Goal: Transaction & Acquisition: Purchase product/service

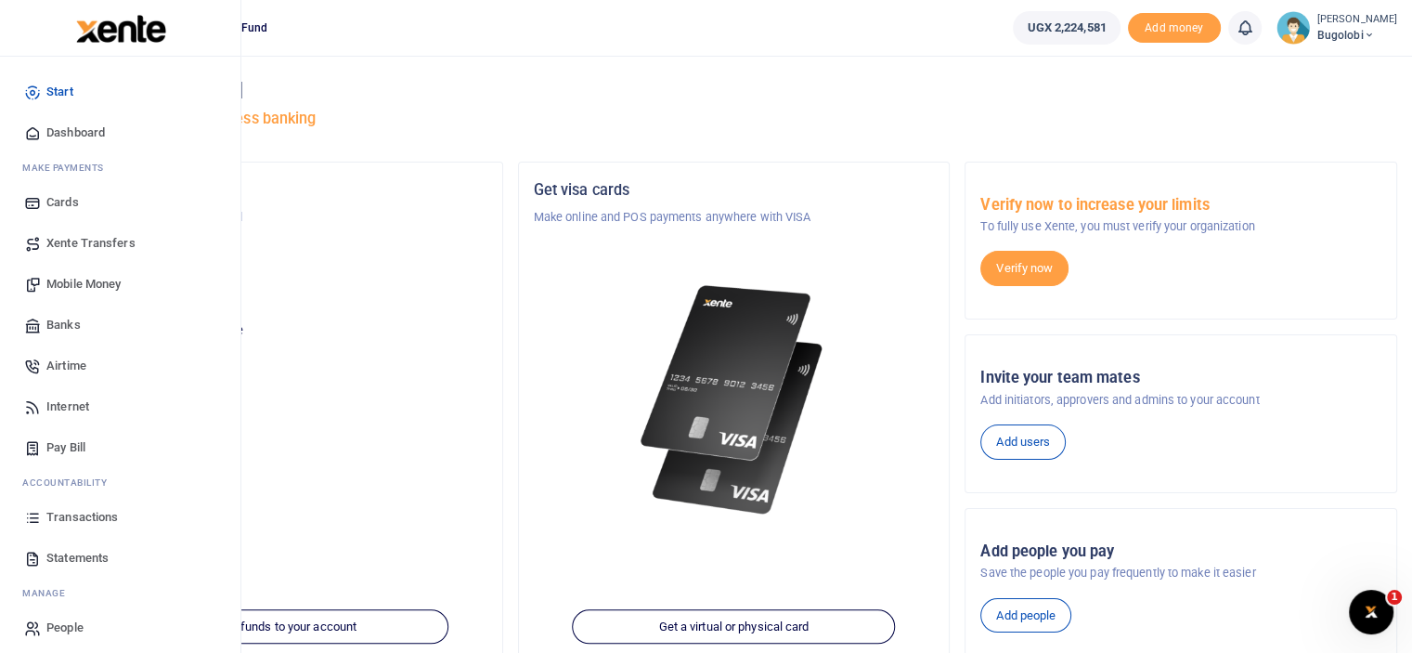
click at [56, 285] on span "Mobile Money" at bounding box center [83, 284] width 74 height 19
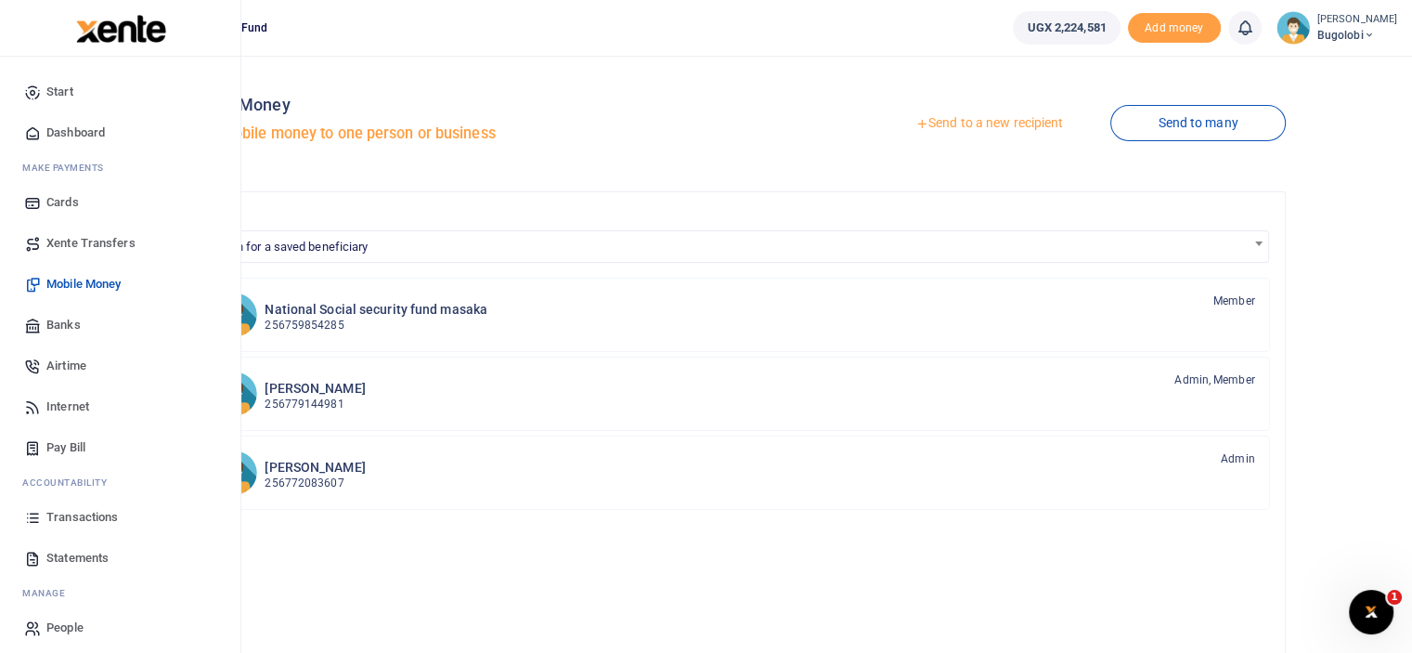
click at [65, 284] on span "Mobile Money" at bounding box center [83, 284] width 74 height 19
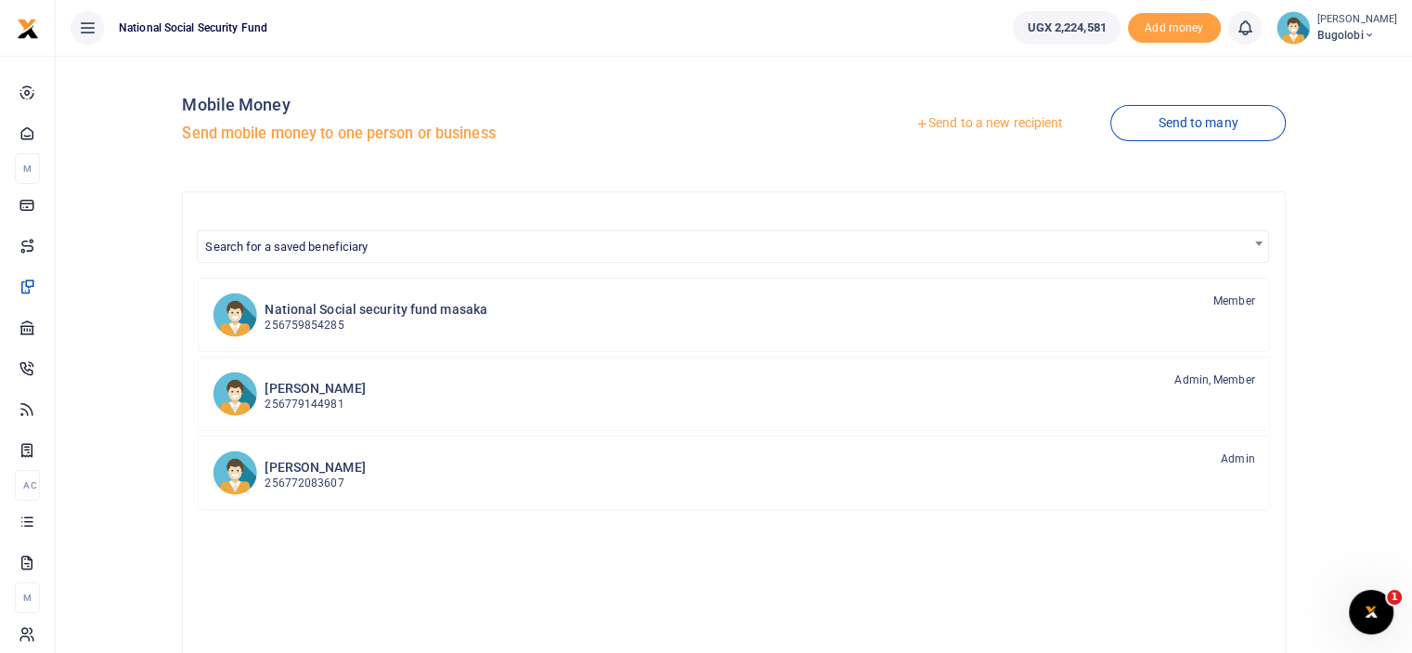
click at [1013, 123] on link "Send to a new recipient" at bounding box center [989, 123] width 242 height 33
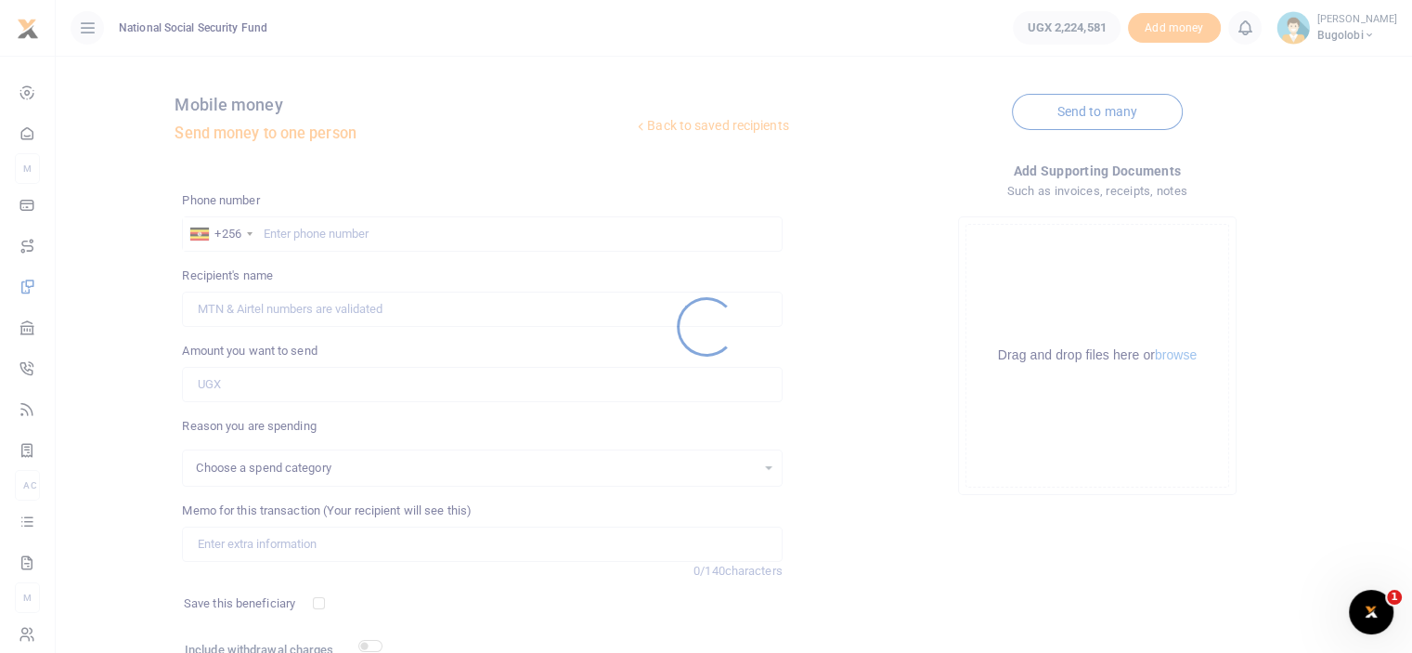
select select
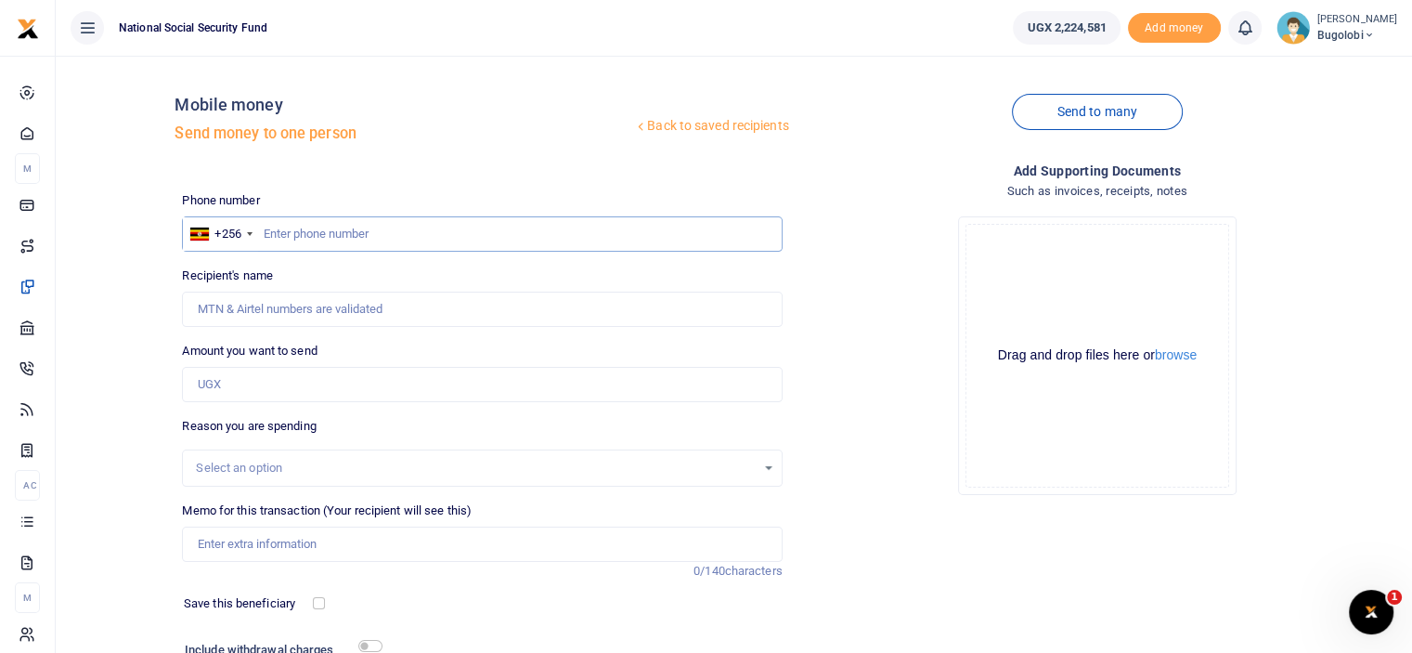
click at [569, 231] on input "text" at bounding box center [482, 233] width 600 height 35
type input "776694788"
type input "[PERSON_NAME]"
type input "776694788"
click at [348, 371] on input "Amount you want to send" at bounding box center [482, 384] width 600 height 35
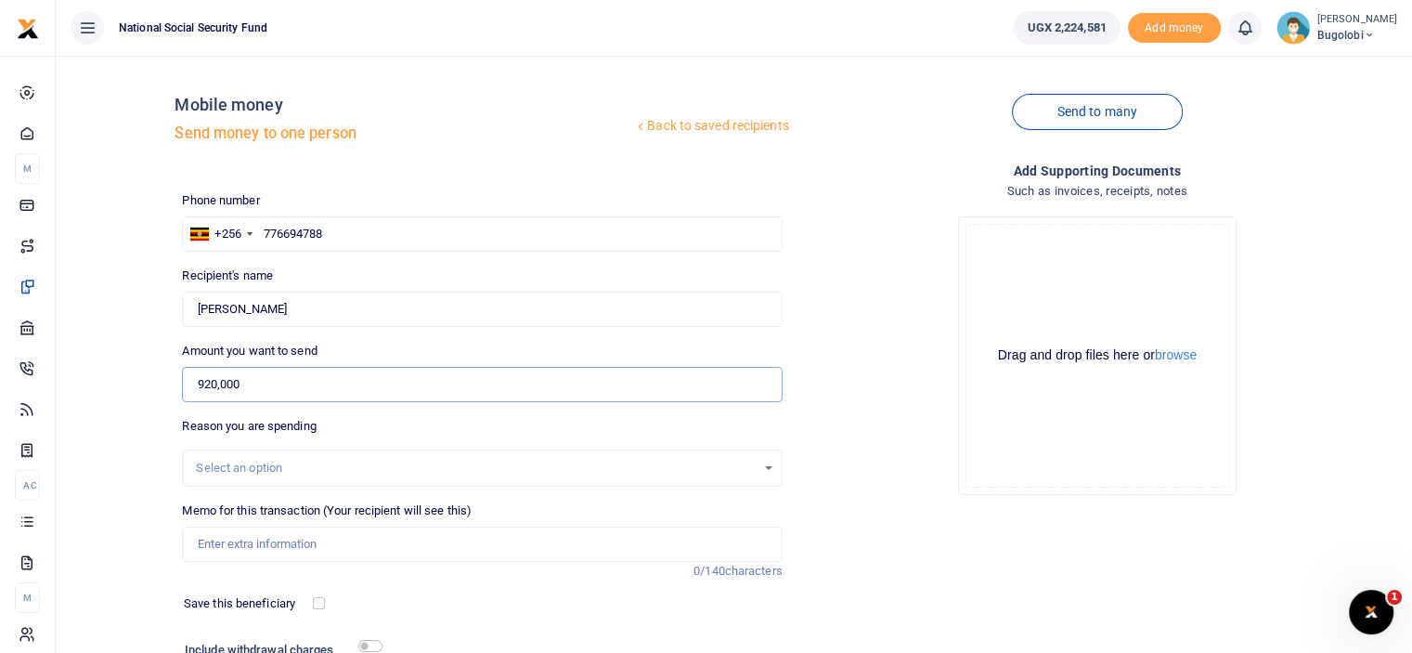
type input "920,000"
click at [867, 241] on div "Drop your files here Drag and drop files here or browse Powered by Uppy" at bounding box center [1098, 355] width 600 height 308
click at [440, 535] on input "Memo for this transaction (Your recipient will see this)" at bounding box center [482, 543] width 600 height 35
type input "B"
type input "CUSTOMER CONNECT WEEK BREAKFAST"
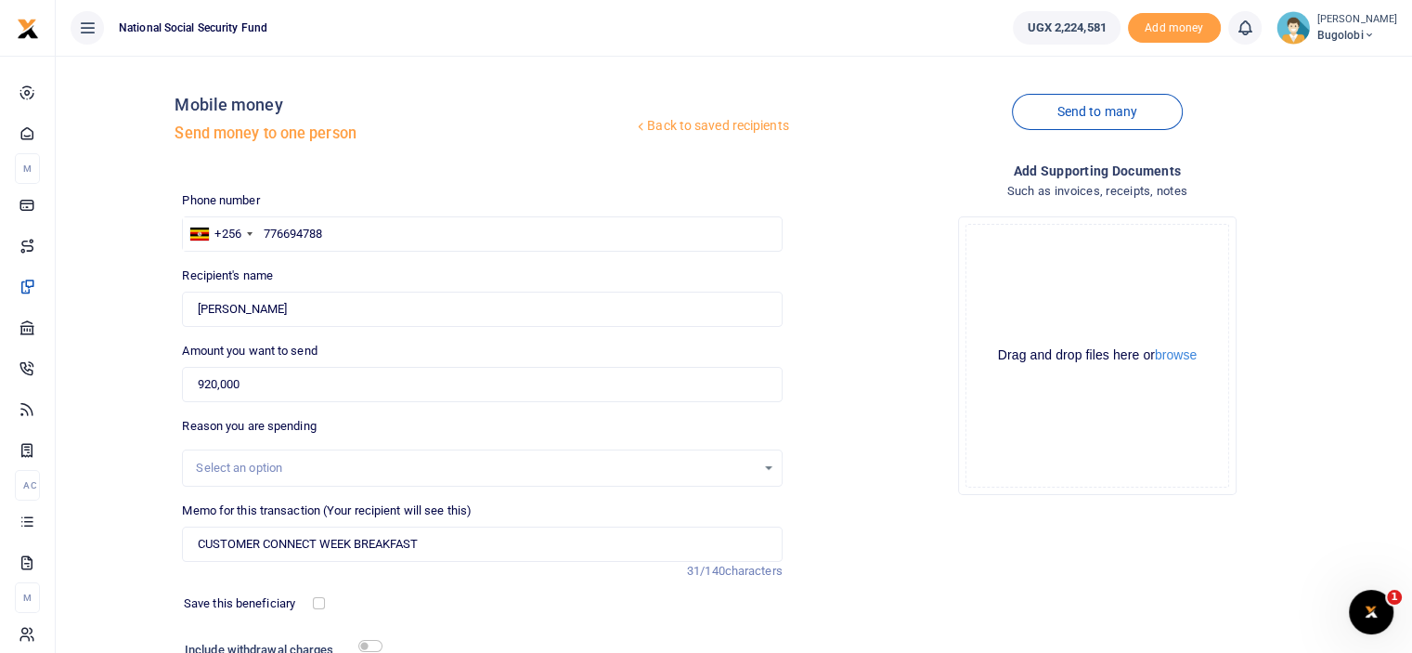
click at [878, 363] on div "Drop your files here Drag and drop files here or browse Powered by Uppy" at bounding box center [1098, 355] width 600 height 308
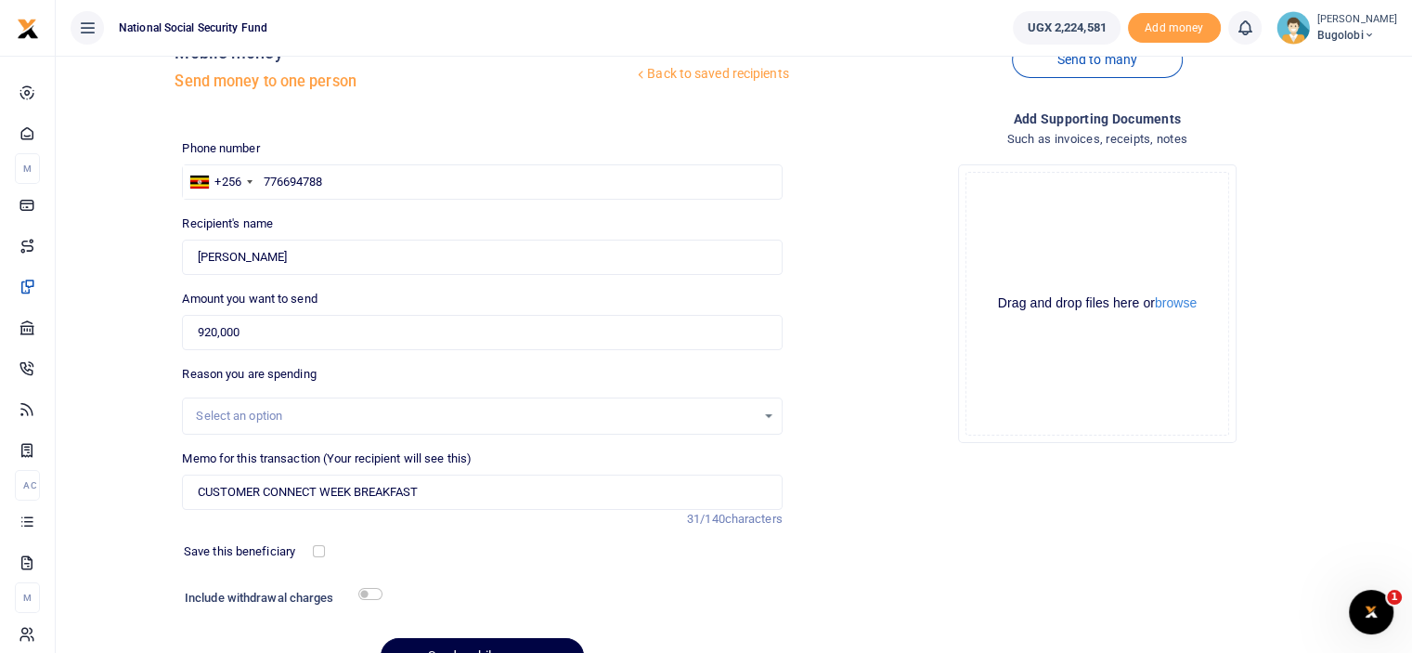
scroll to position [150, 0]
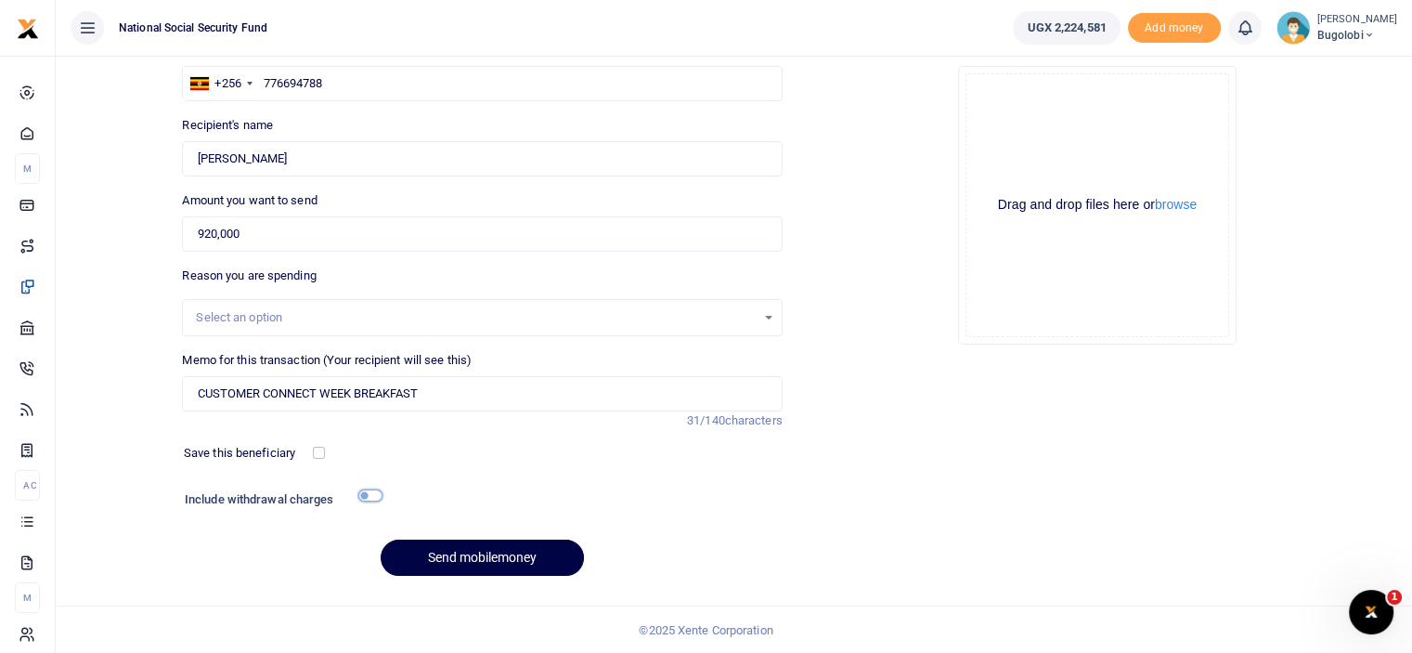
click at [369, 493] on input "checkbox" at bounding box center [370, 495] width 24 height 12
checkbox input "true"
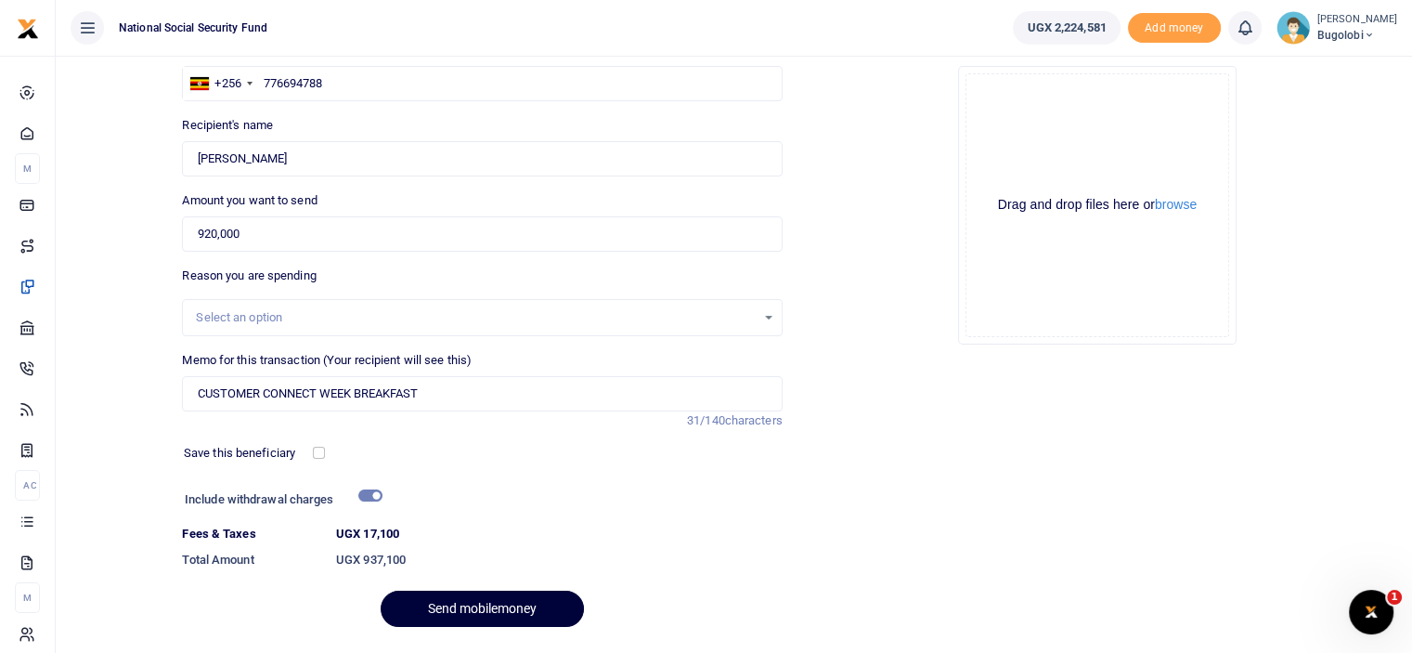
click at [534, 601] on button "Send mobilemoney" at bounding box center [482, 609] width 203 height 36
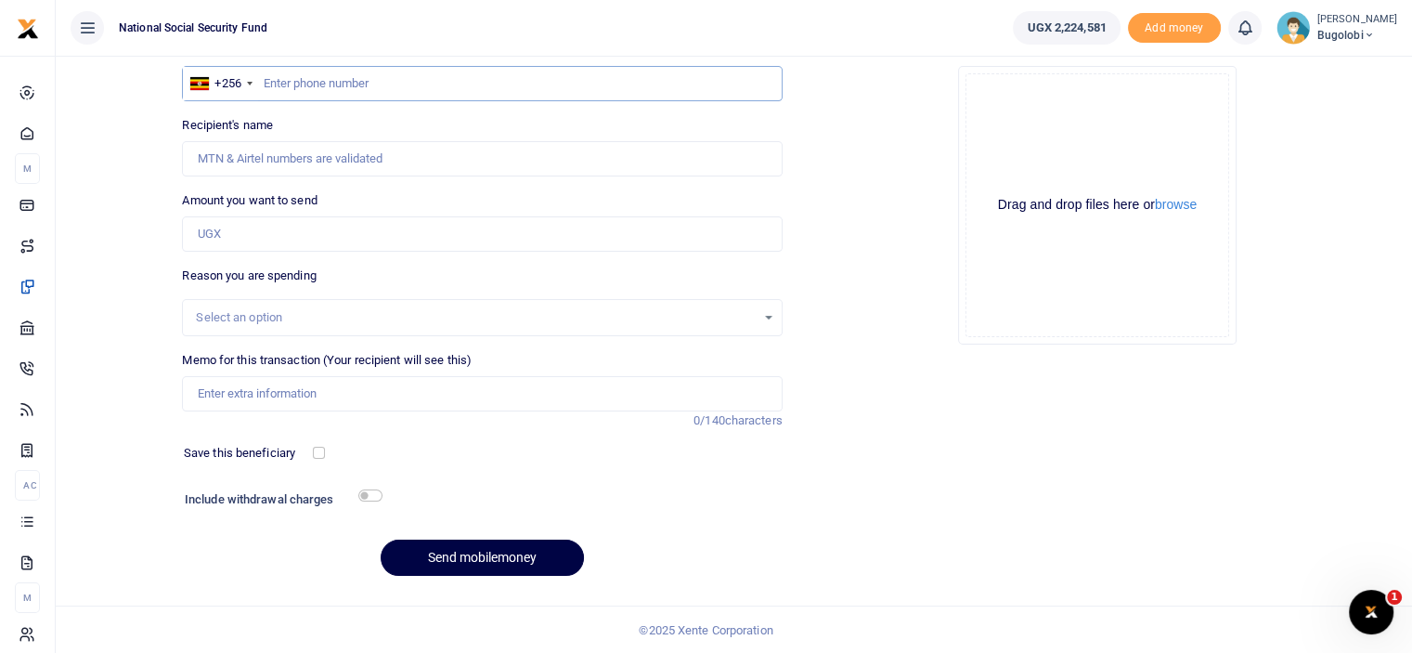
click at [390, 74] on input "text" at bounding box center [482, 83] width 600 height 35
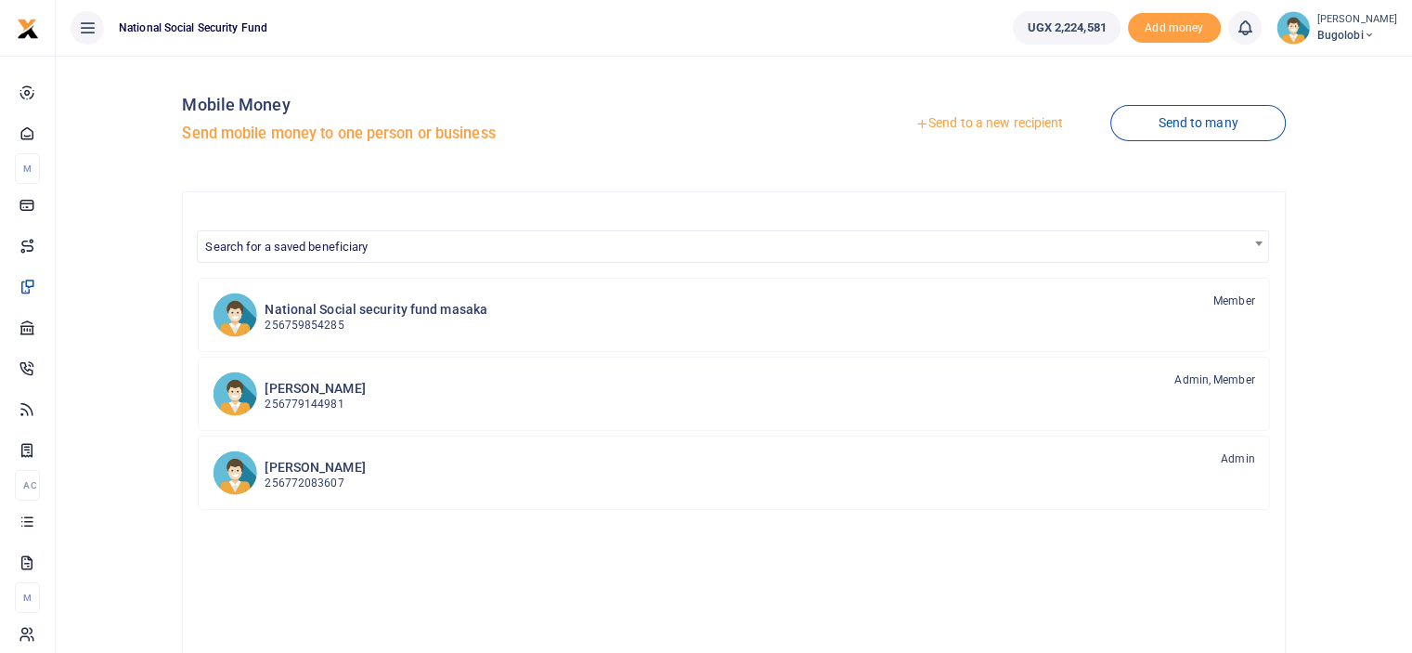
click at [1021, 125] on link "Send to a new recipient" at bounding box center [989, 123] width 242 height 33
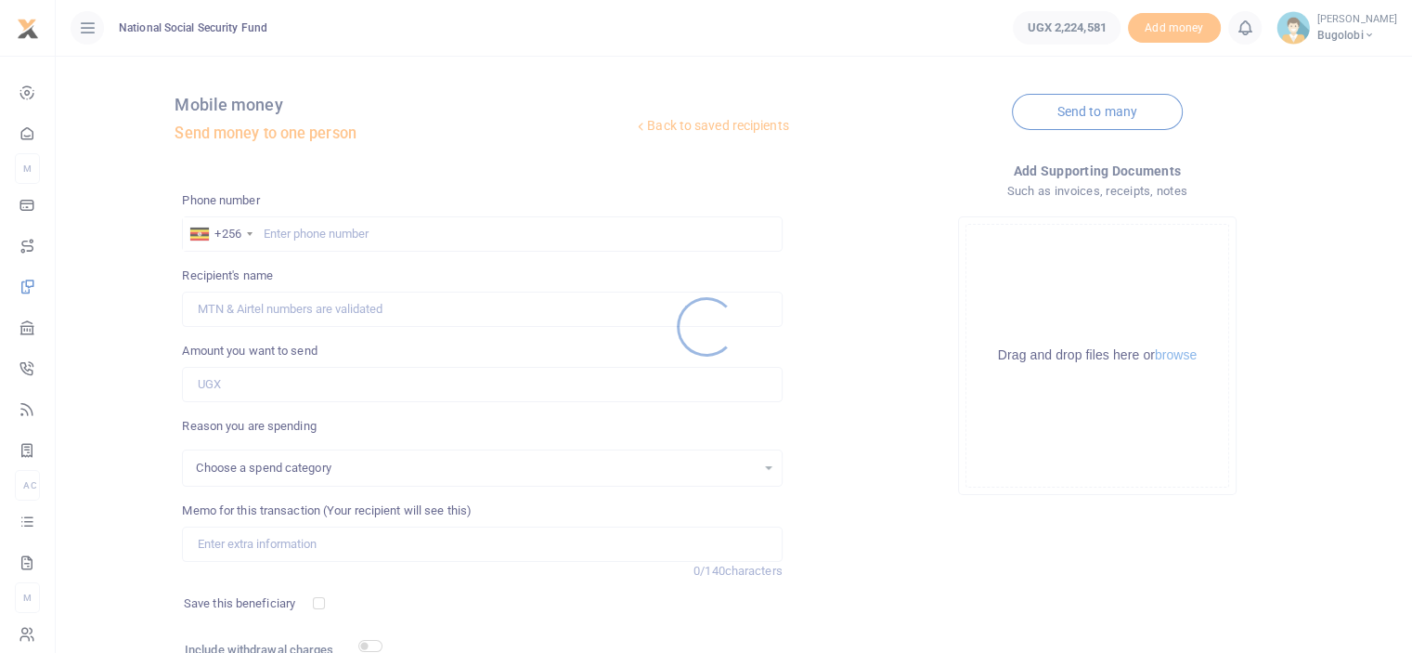
select select
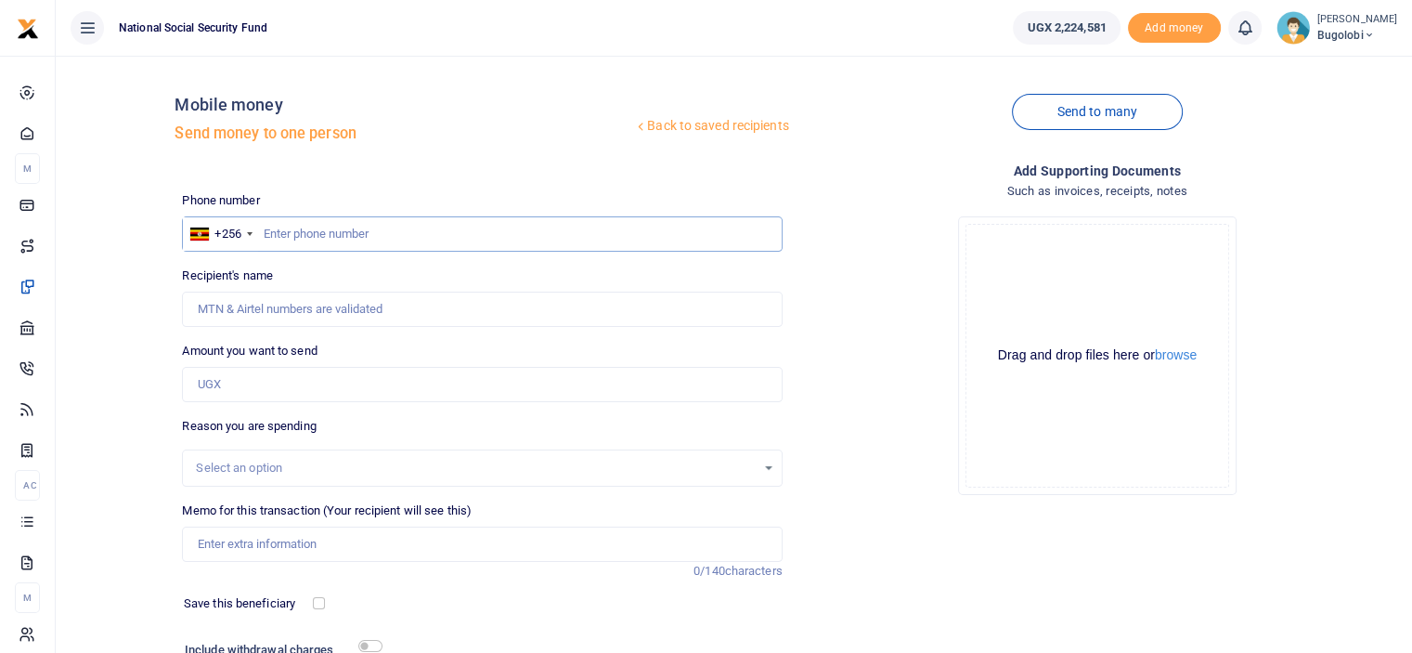
click at [412, 233] on input "text" at bounding box center [482, 233] width 600 height 35
type input "776694788"
type input "[PERSON_NAME]"
type input "776694788"
click at [309, 390] on input "Amount you want to send" at bounding box center [482, 384] width 600 height 35
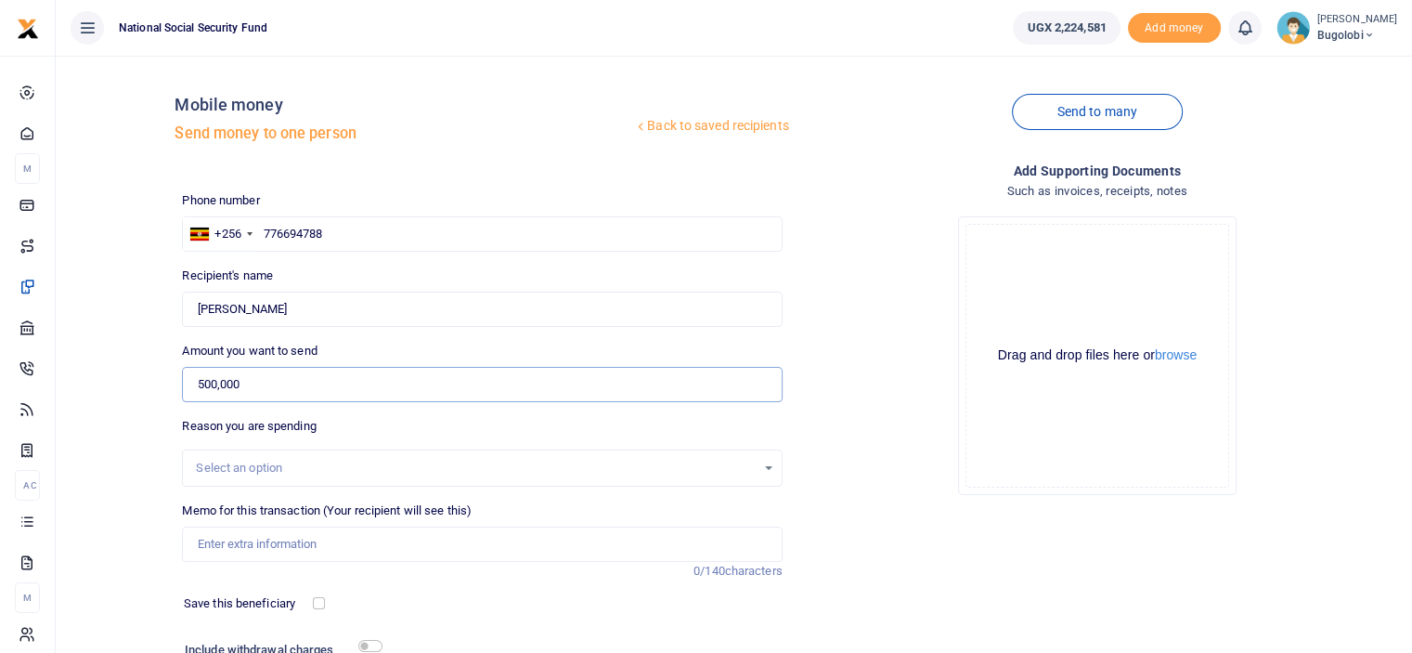
type input "500,000"
click at [902, 381] on div "Drop your files here Drag and drop files here or browse Powered by Uppy" at bounding box center [1098, 355] width 600 height 308
click at [378, 467] on div "Select an option" at bounding box center [475, 468] width 559 height 19
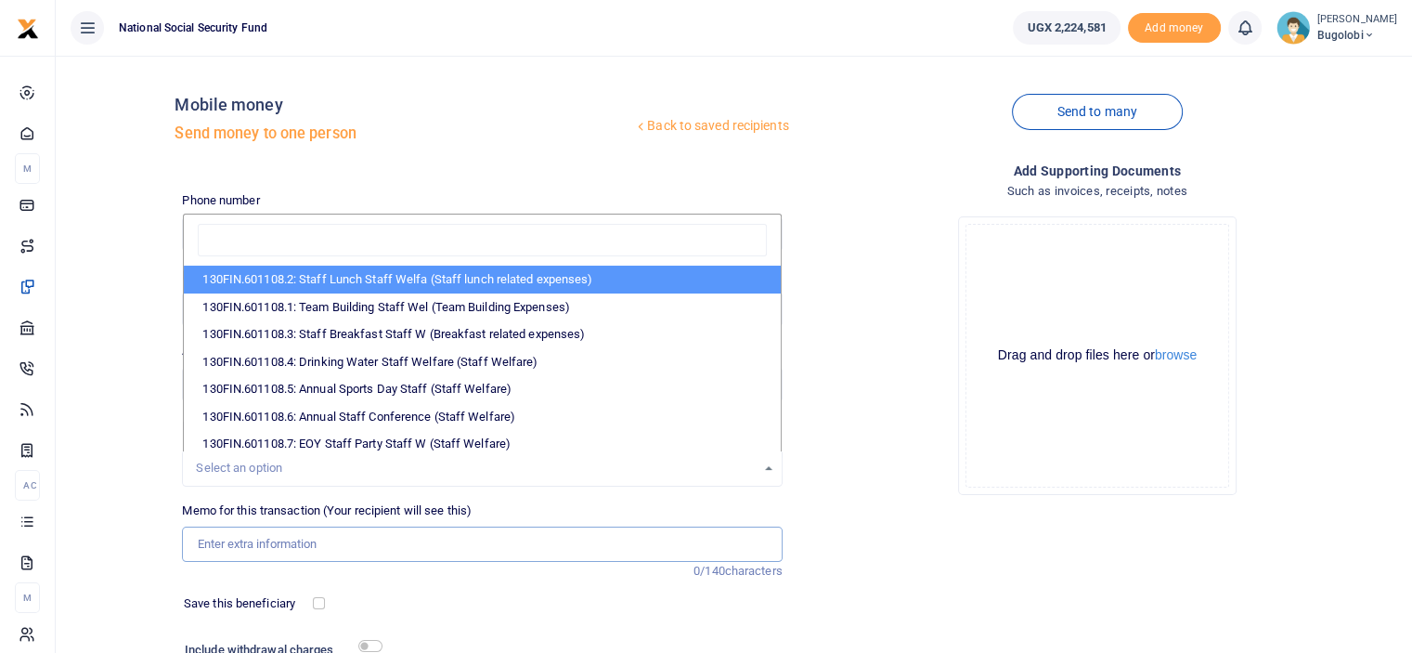
click at [344, 554] on input "Memo for this transaction (Your recipient will see this)" at bounding box center [482, 543] width 600 height 35
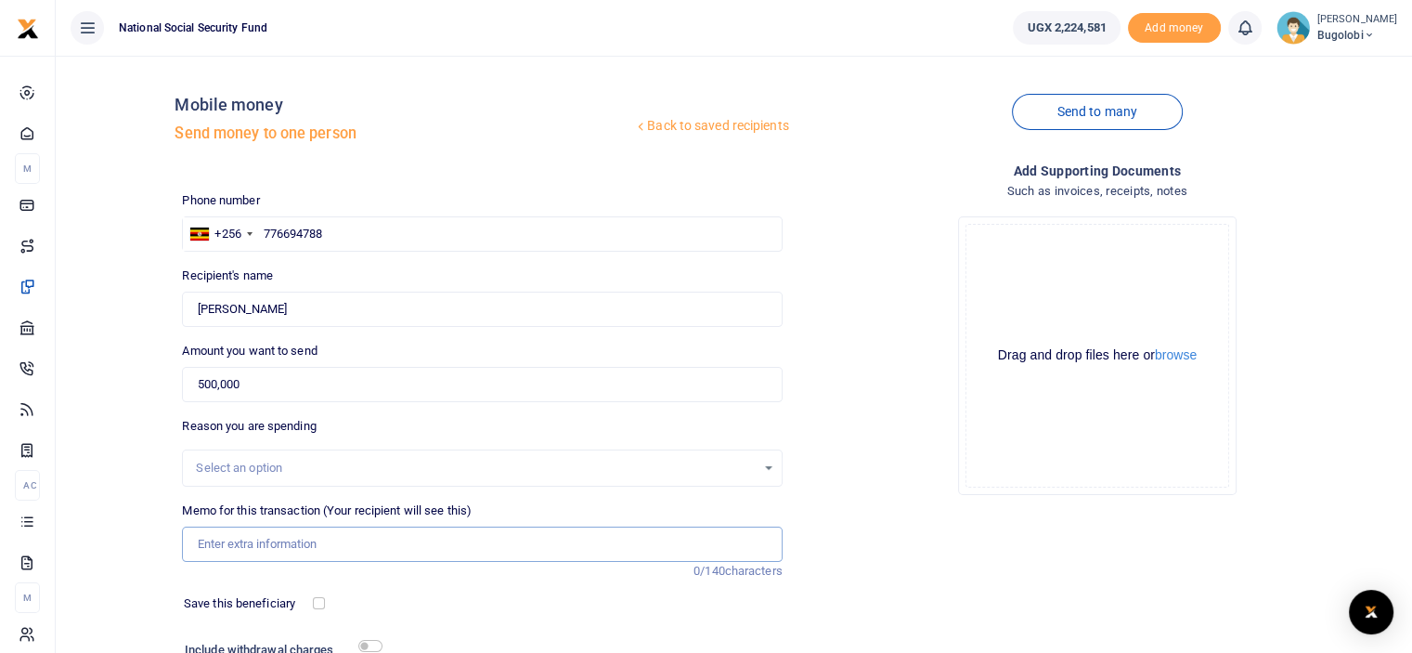
click at [357, 532] on input "Memo for this transaction (Your recipient will see this)" at bounding box center [482, 543] width 600 height 35
type input "Breakfast for Customer connect week"
click at [881, 385] on div "Drop your files here Drag and drop files here or browse Powered by Uppy" at bounding box center [1098, 355] width 600 height 308
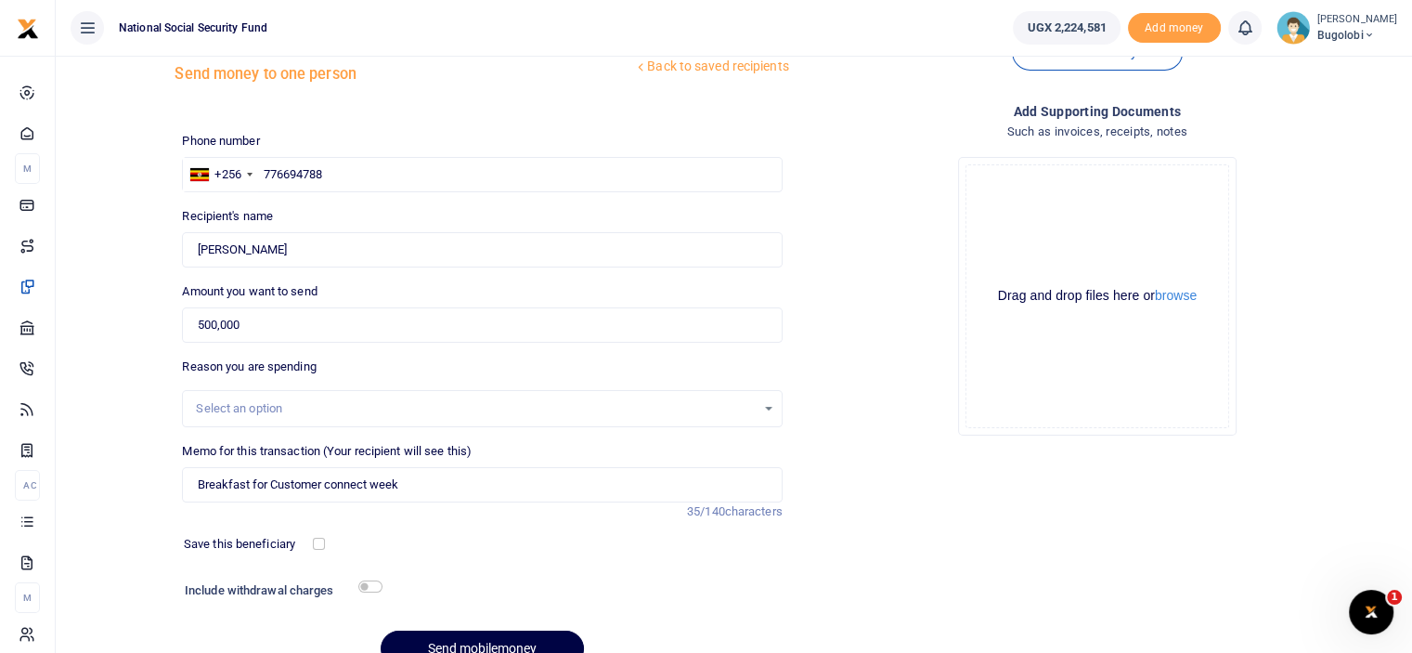
scroll to position [150, 0]
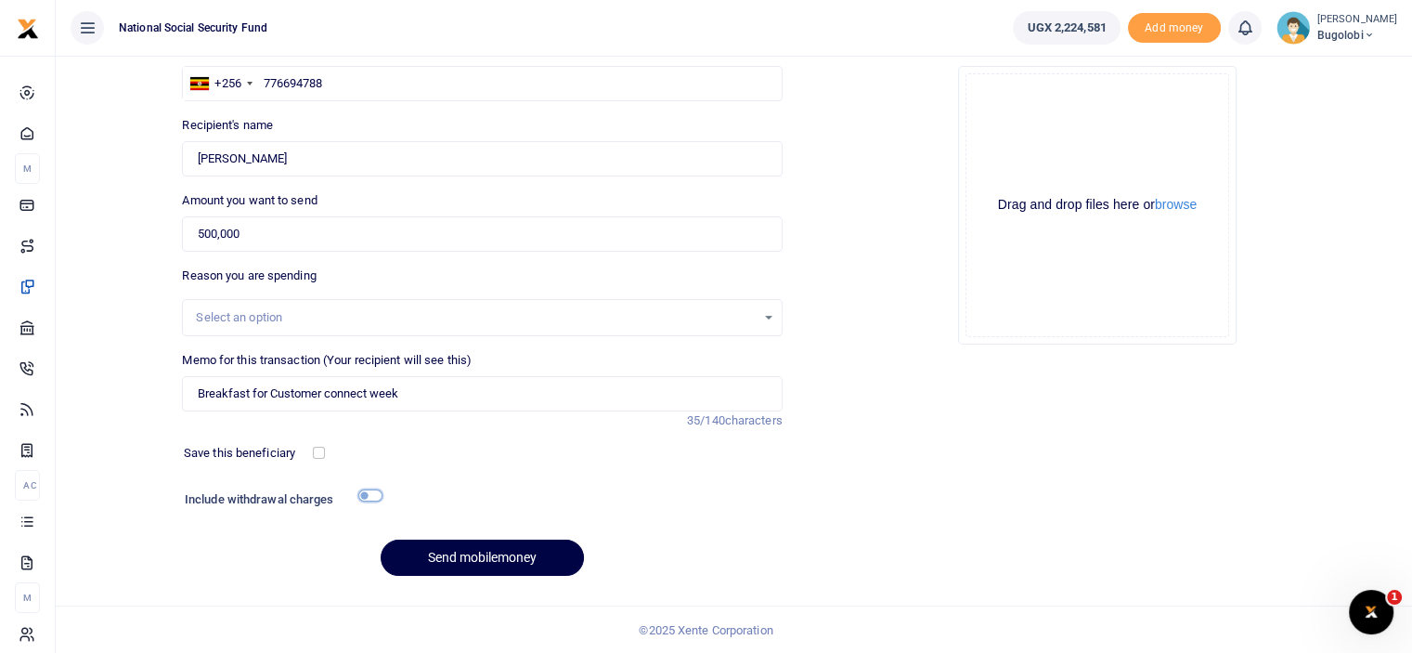
click at [364, 495] on input "checkbox" at bounding box center [370, 495] width 24 height 12
checkbox input "true"
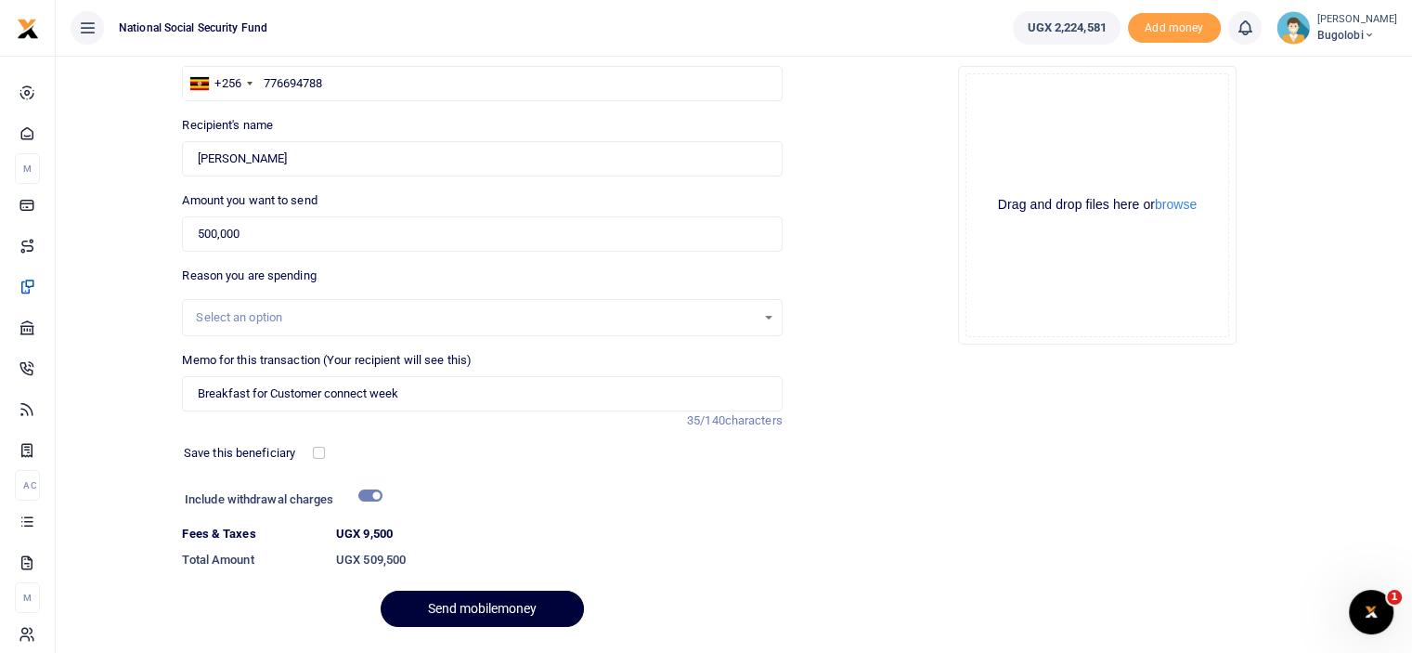
click at [505, 613] on button "Send mobilemoney" at bounding box center [482, 609] width 203 height 36
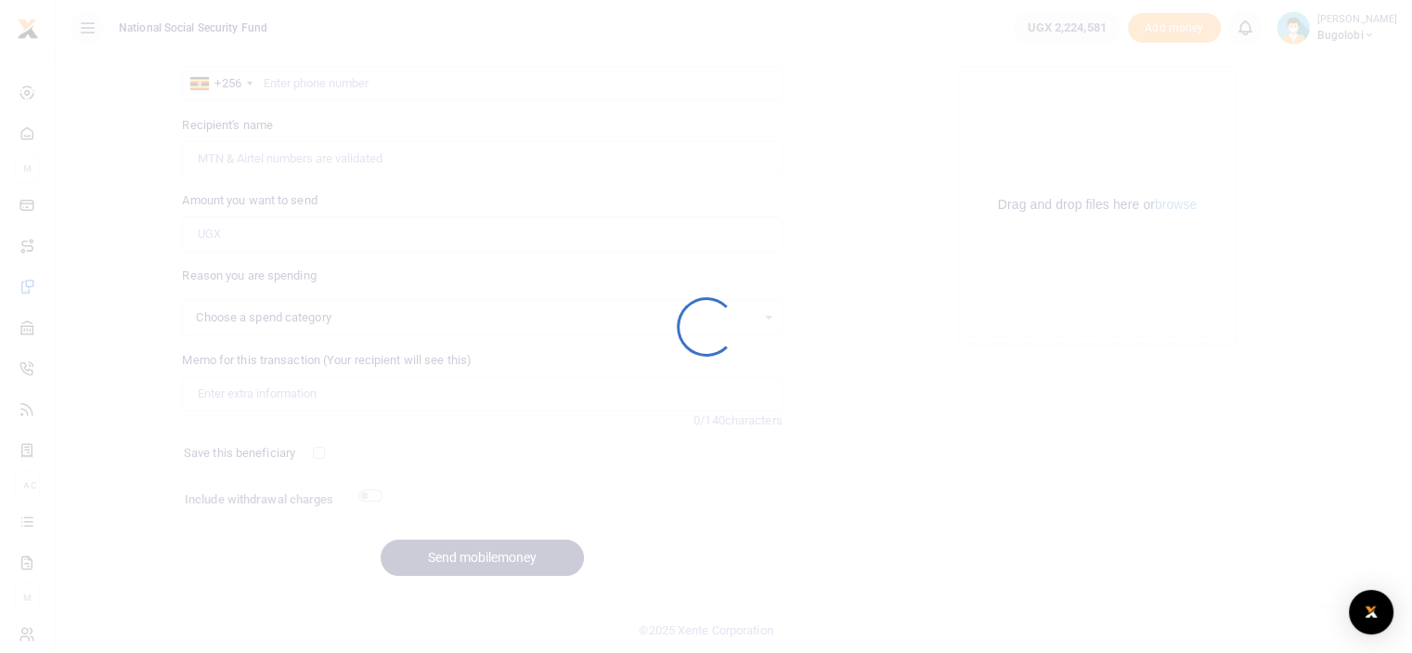
select select
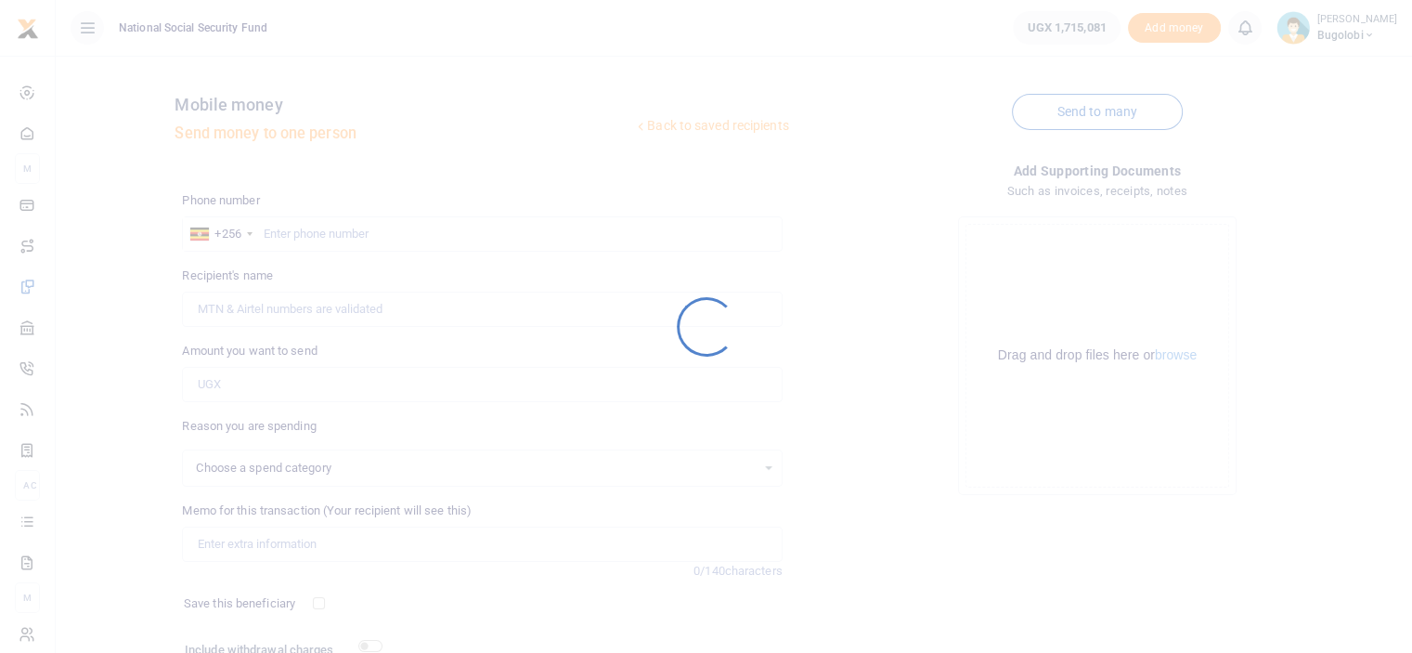
select select
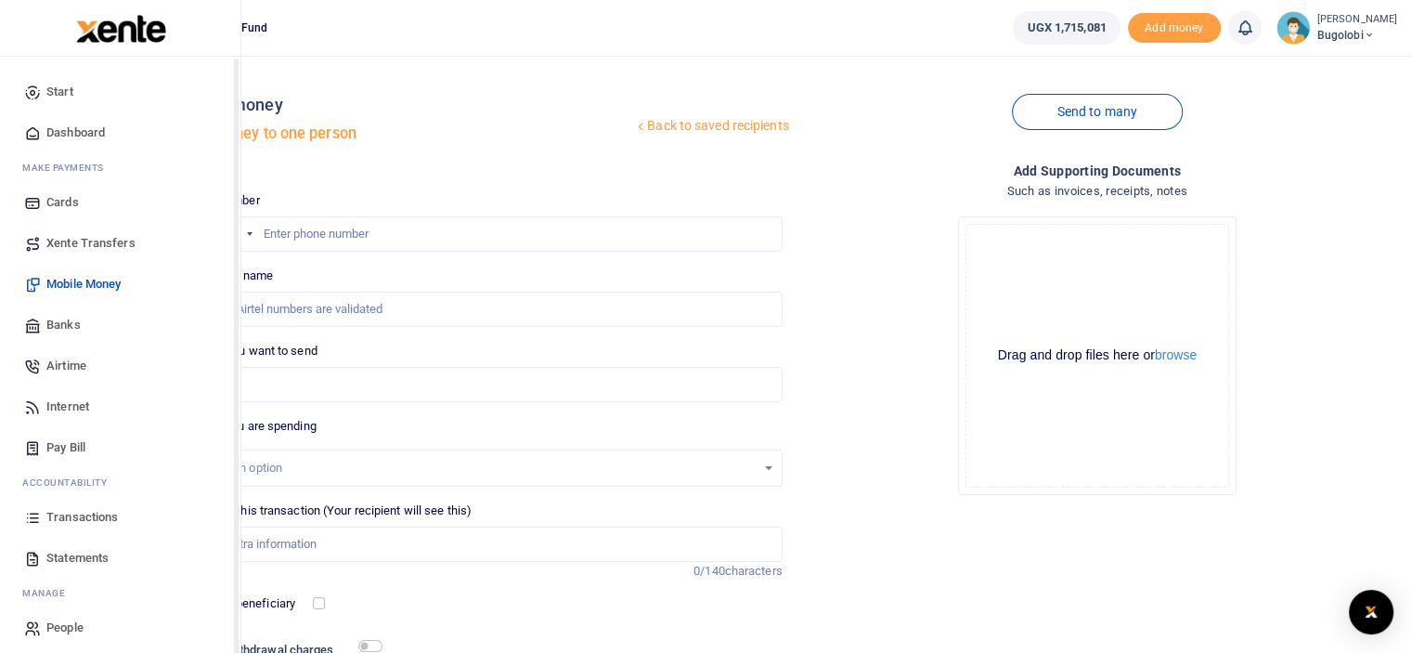
click at [67, 140] on span "Dashboard" at bounding box center [75, 132] width 58 height 19
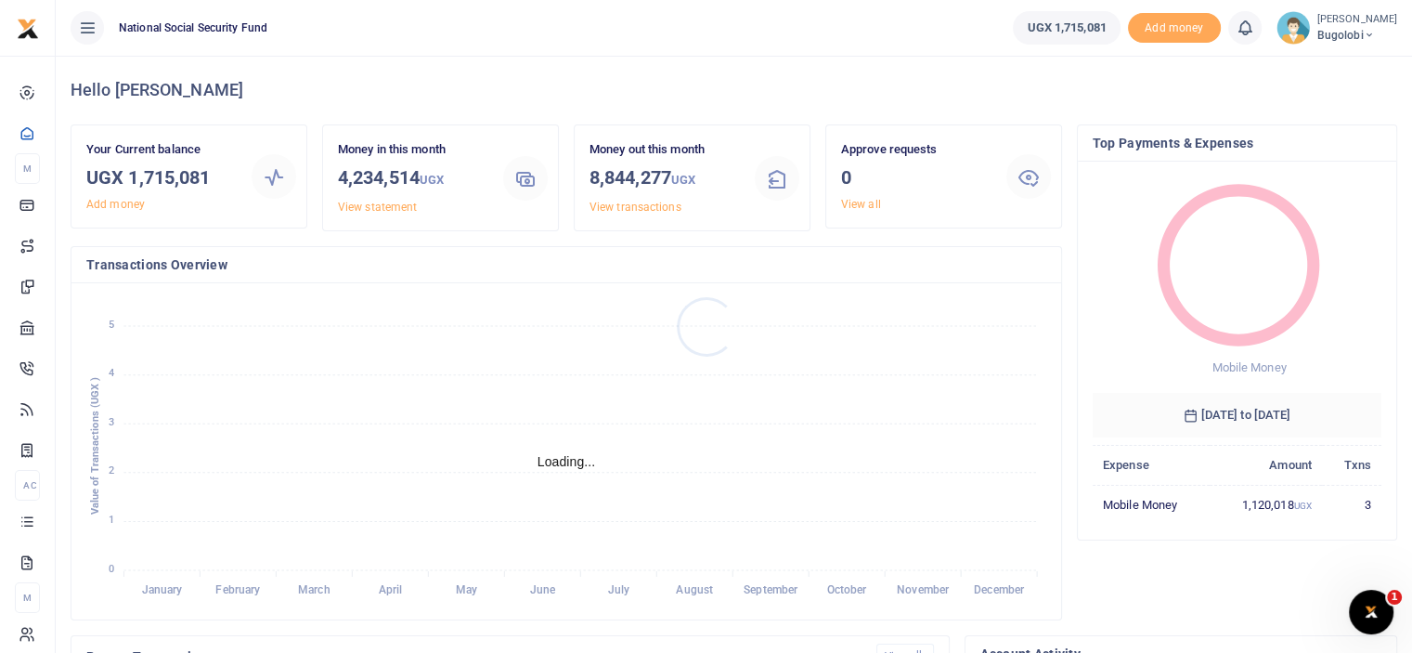
scroll to position [15, 15]
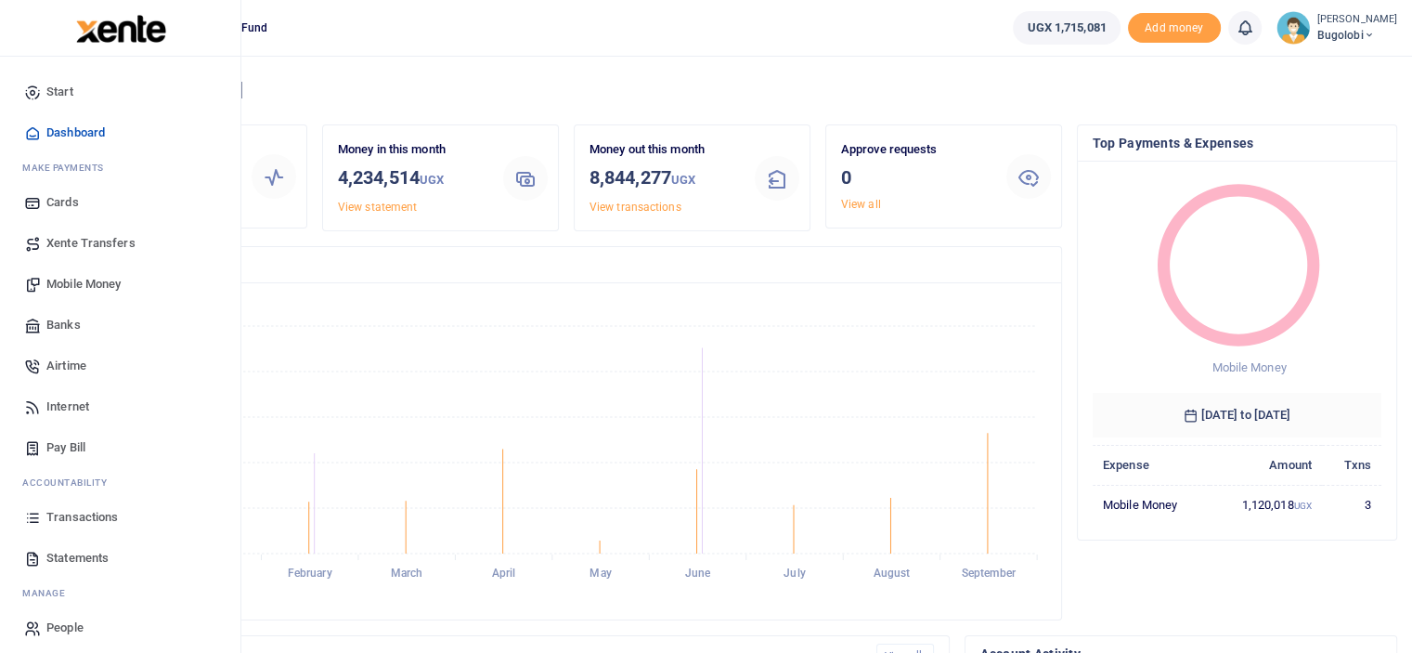
click at [89, 287] on span "Mobile Money" at bounding box center [83, 284] width 74 height 19
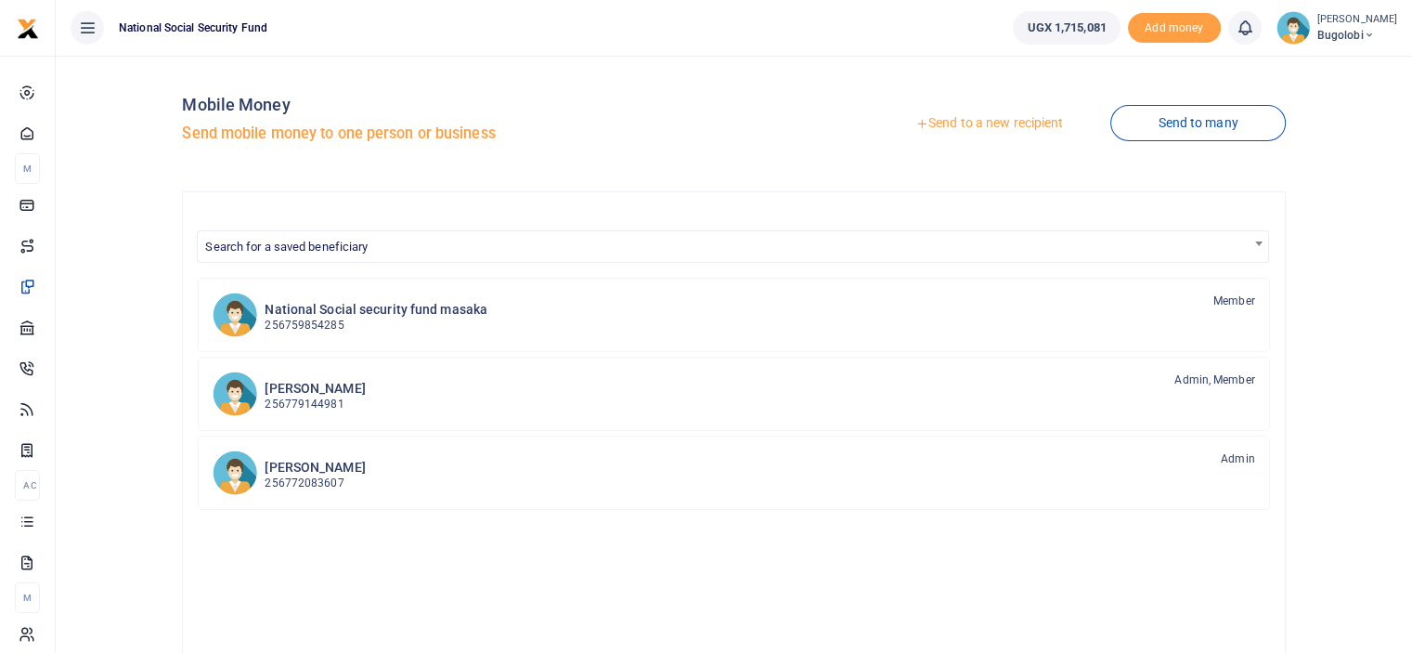
click at [997, 118] on link "Send to a new recipient" at bounding box center [989, 123] width 242 height 33
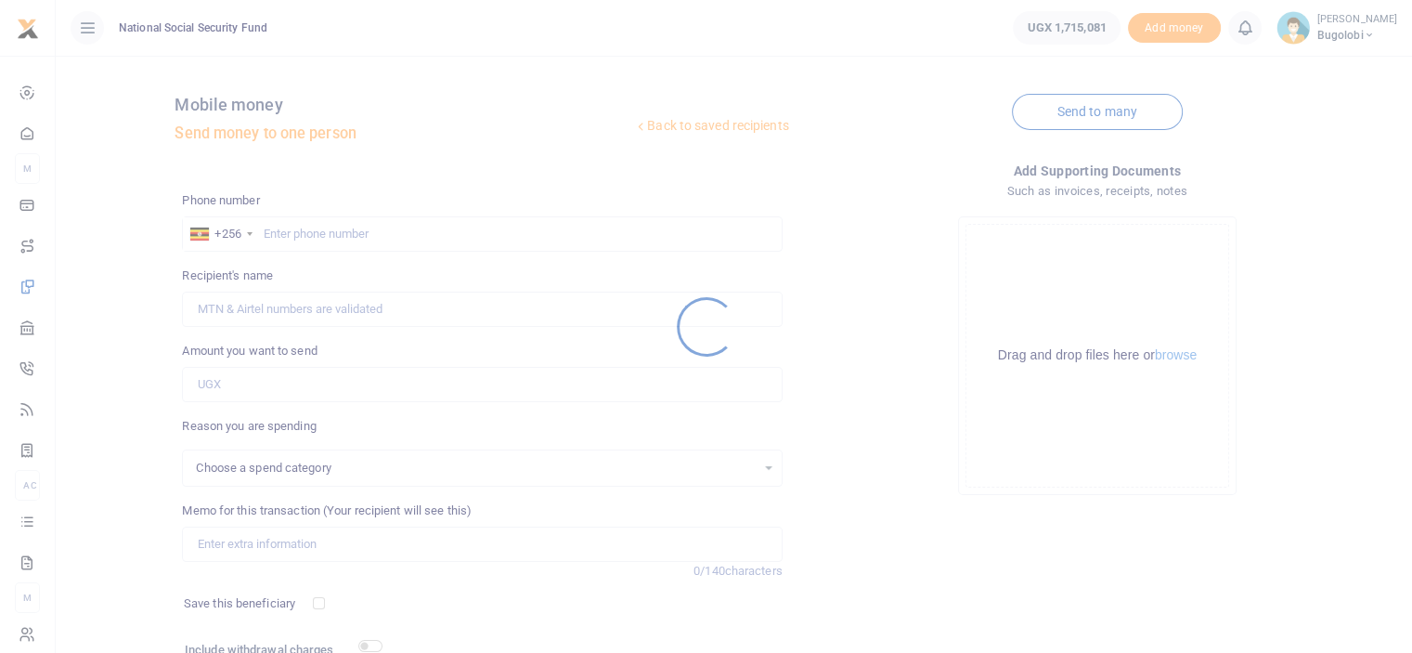
select select
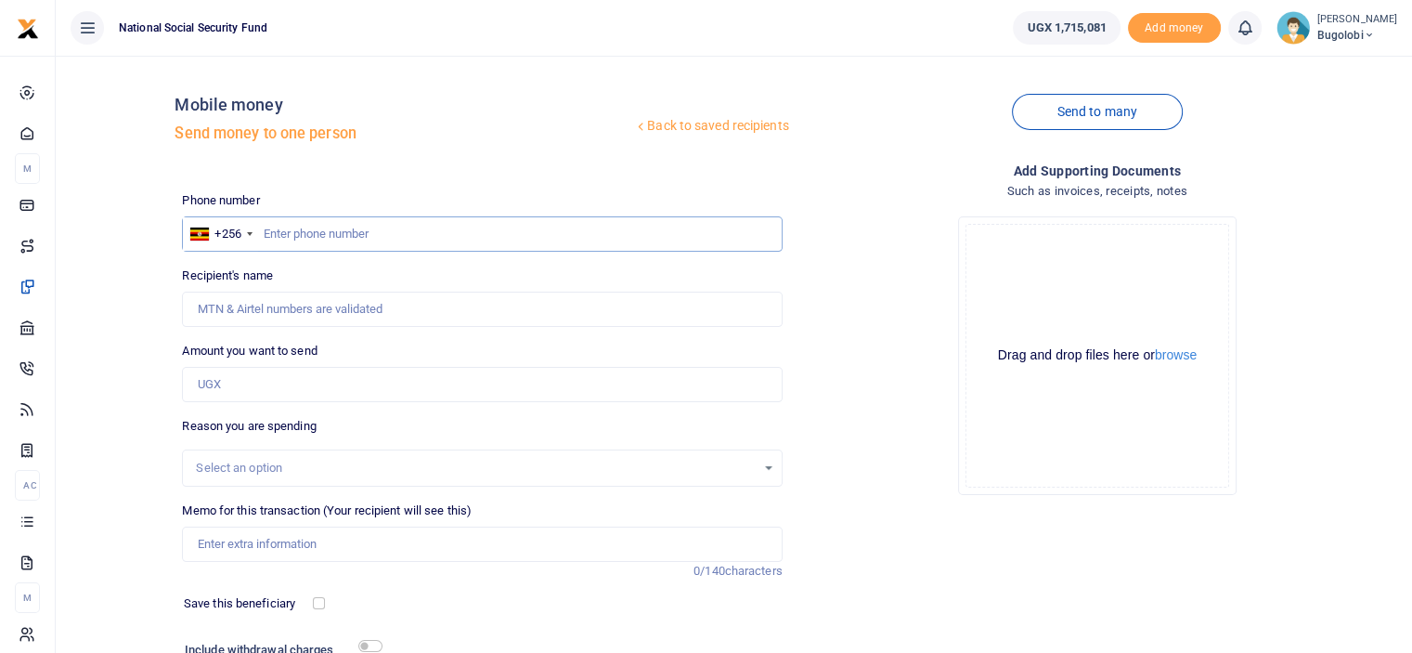
click at [376, 238] on input "text" at bounding box center [482, 233] width 600 height 35
type input "776694788"
type input "[PERSON_NAME]"
type input "776694788"
click at [418, 396] on input "Amount you want to send" at bounding box center [482, 384] width 600 height 35
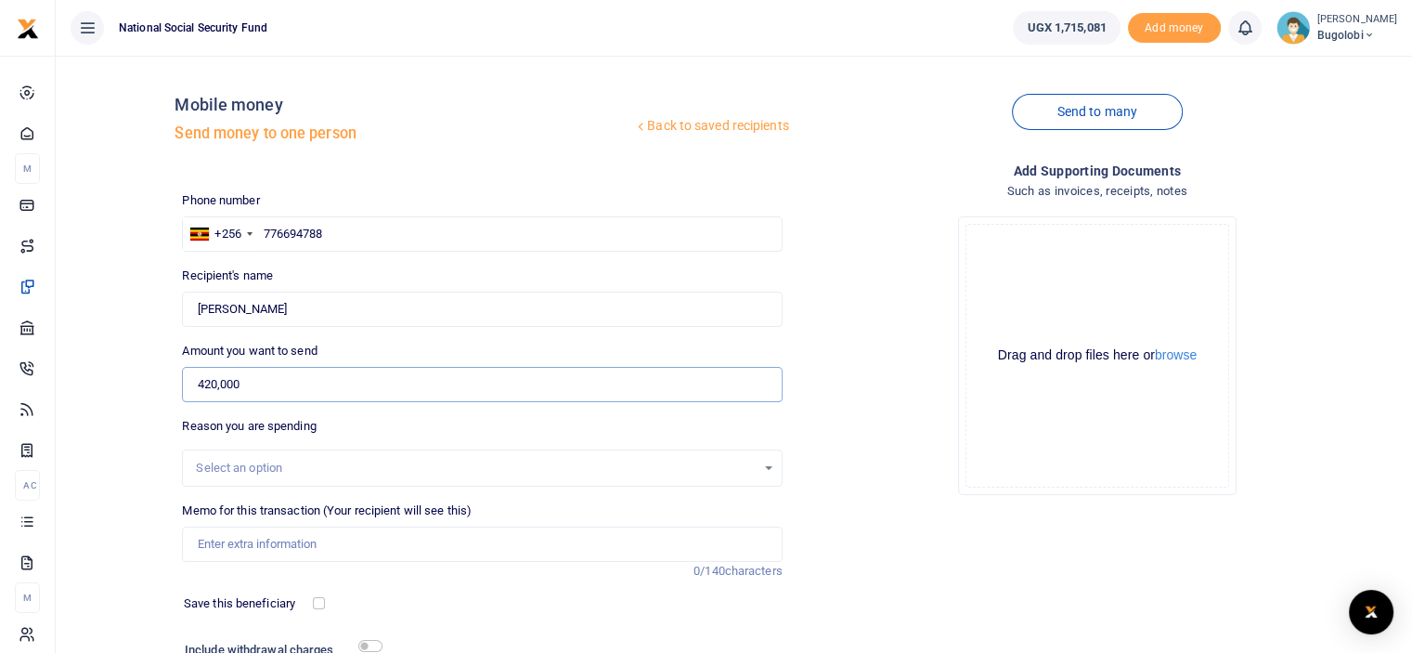
type input "420,000"
click at [874, 358] on div "Drop your files here Drag and drop files here or browse Powered by Uppy" at bounding box center [1098, 355] width 600 height 308
click at [344, 549] on input "Memo for this transaction (Your recipient will see this)" at bounding box center [482, 543] width 600 height 35
type input "Customer connect week breakfast 2"
click at [865, 545] on div "Add supporting Documents Such as invoices, receipts, notes Drop your files here…" at bounding box center [1097, 451] width 615 height 581
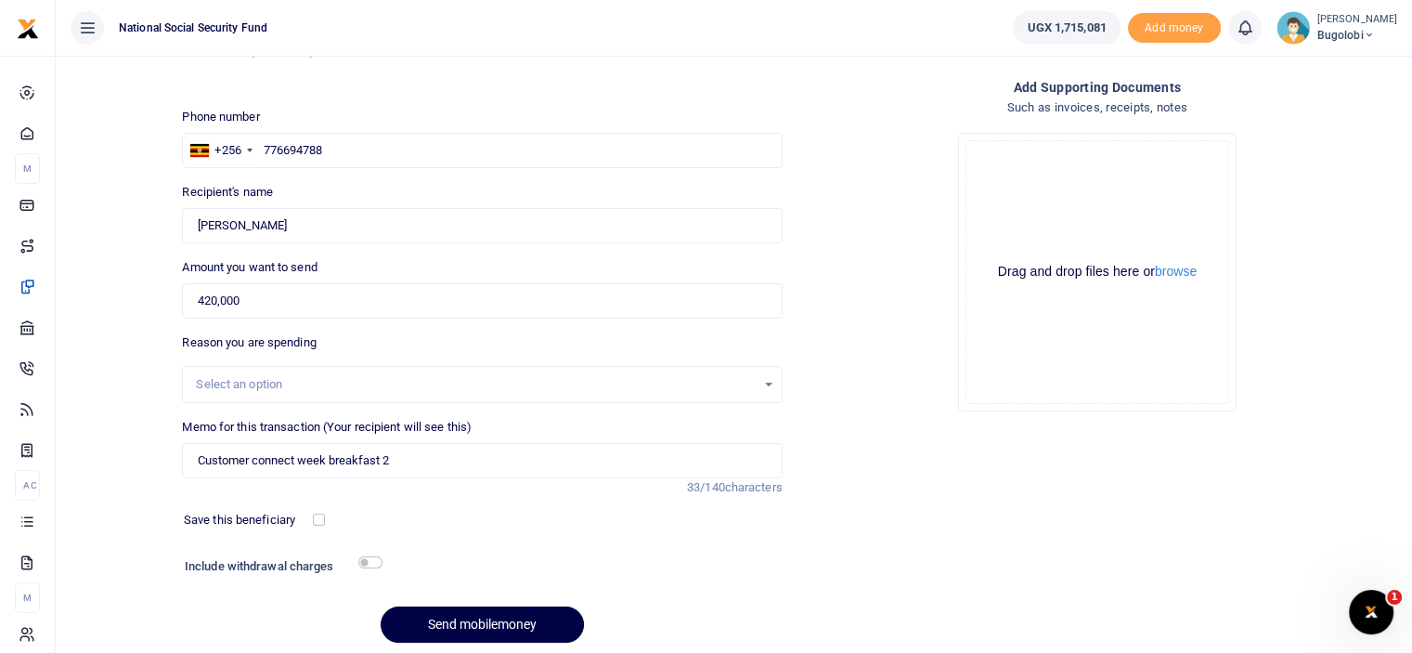
scroll to position [150, 0]
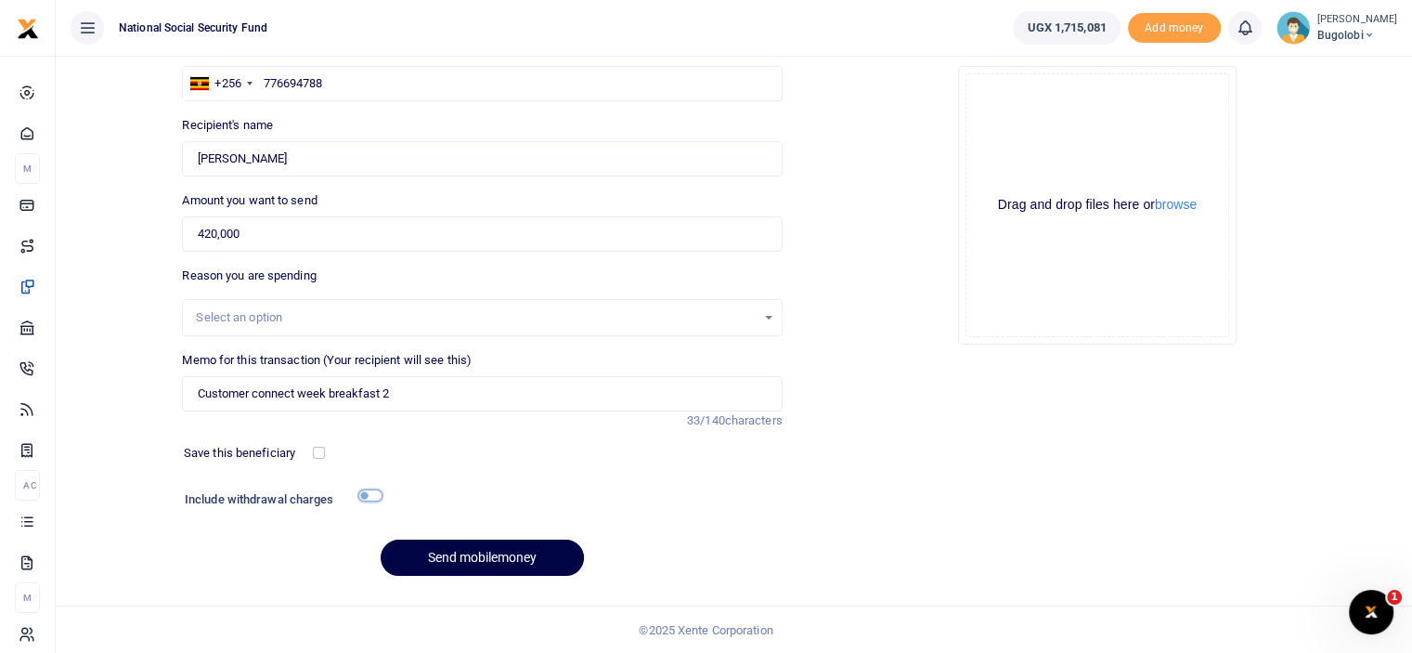
click at [363, 494] on input "checkbox" at bounding box center [370, 495] width 24 height 12
checkbox input "true"
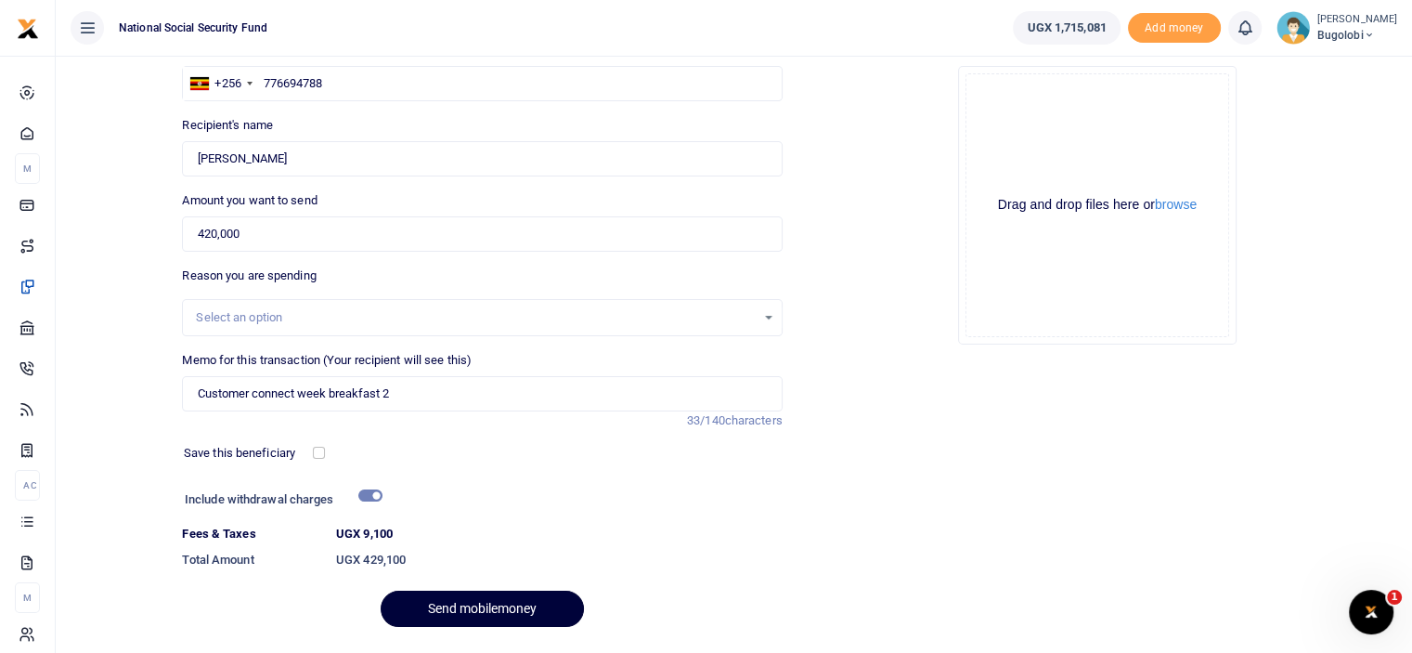
click at [512, 598] on button "Send mobilemoney" at bounding box center [482, 609] width 203 height 36
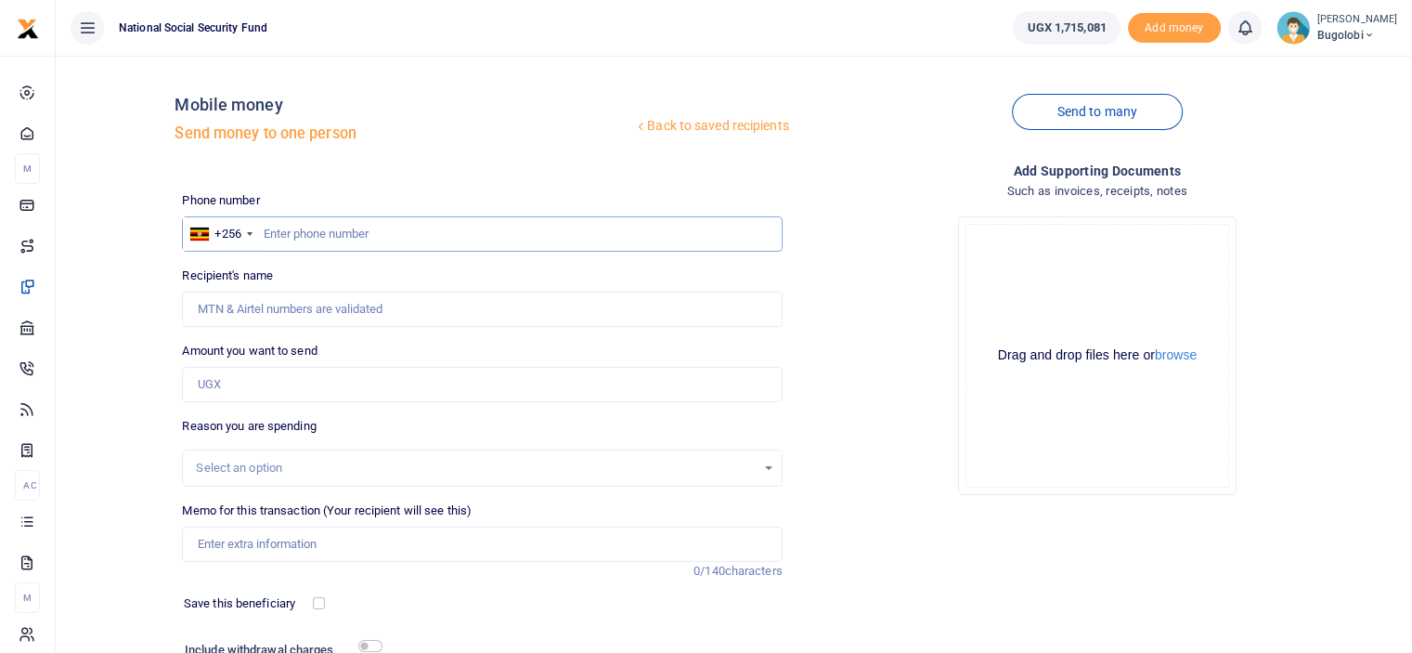
click at [422, 237] on input "text" at bounding box center [482, 233] width 600 height 35
type input "776694788"
type input "[PERSON_NAME]"
type input "776694788"
click at [523, 144] on div "Mobile money Send money to one person" at bounding box center [404, 124] width 459 height 58
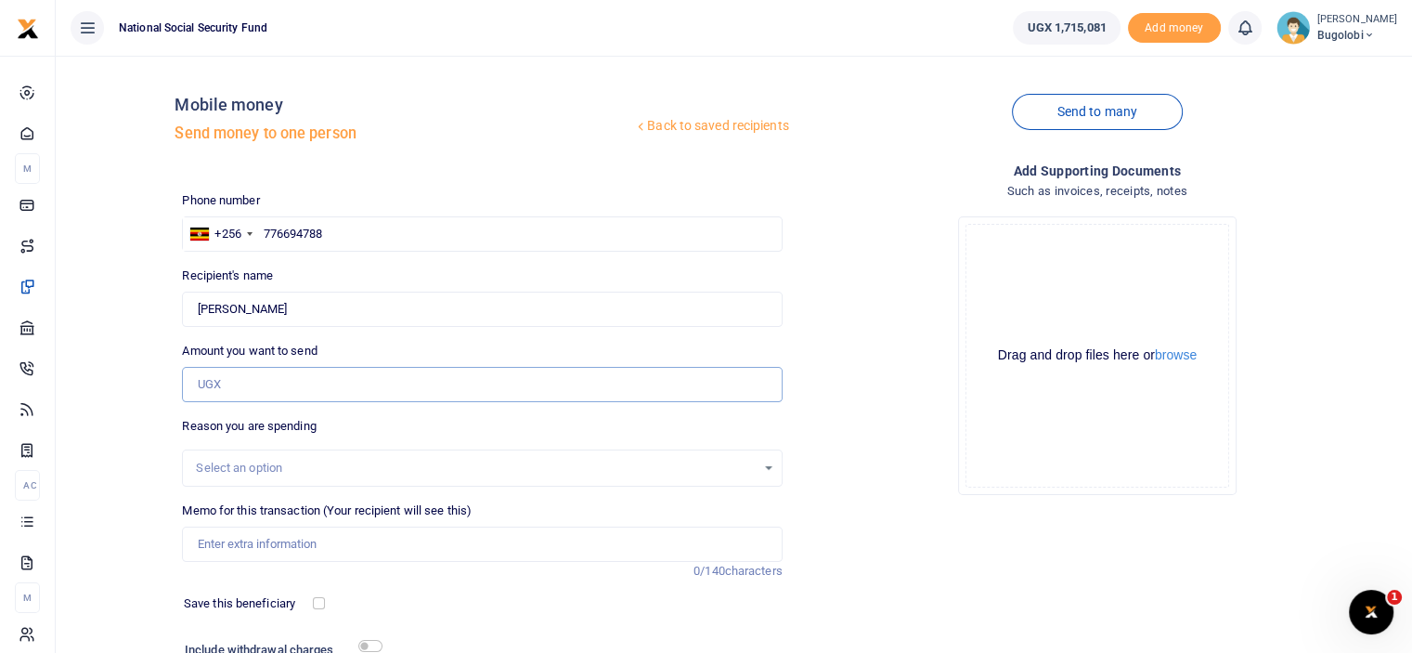
click at [374, 394] on input "Amount you want to send" at bounding box center [482, 384] width 600 height 35
type input "380,000"
click at [890, 493] on div "Drop your files here Drag and drop files here or browse Powered by Uppy" at bounding box center [1098, 355] width 600 height 308
click at [425, 552] on input "Memo for this transaction (Your recipient will see this)" at bounding box center [482, 543] width 600 height 35
type input "Customer Connect week Breakfast 3"
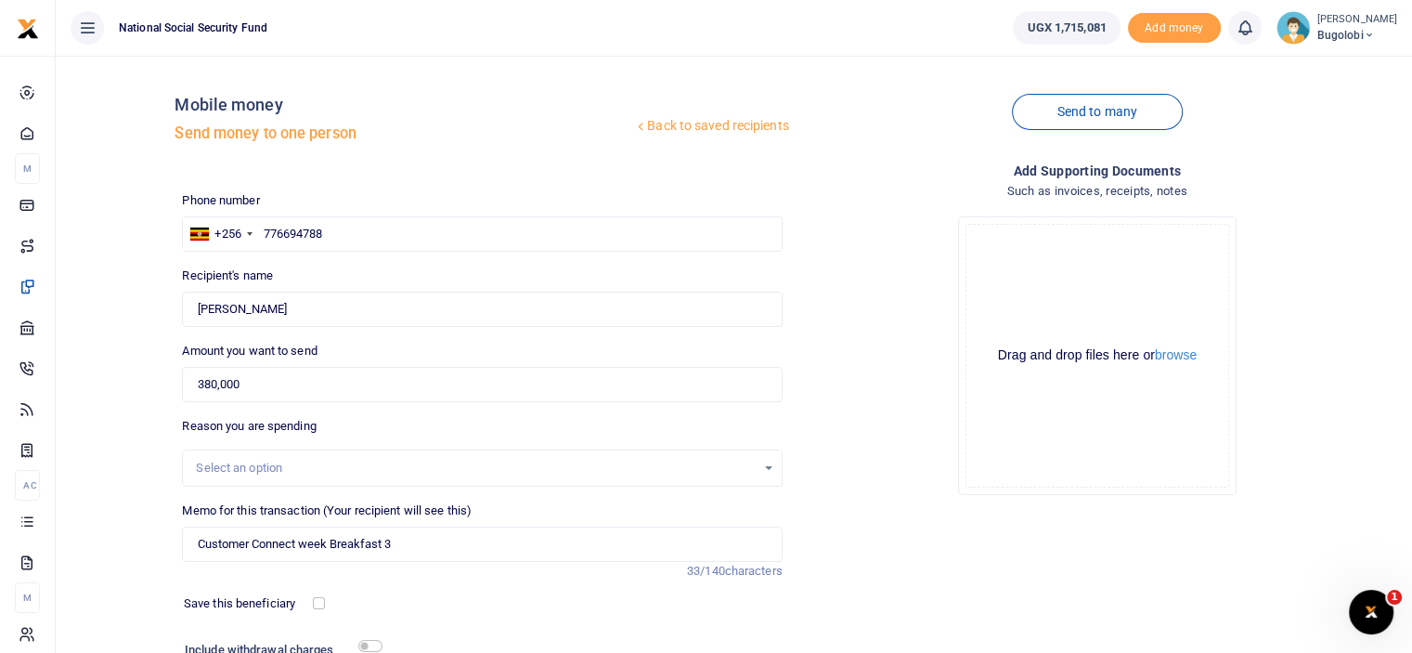
click at [875, 410] on div "Drop your files here Drag and drop files here or browse Powered by Uppy" at bounding box center [1098, 355] width 600 height 308
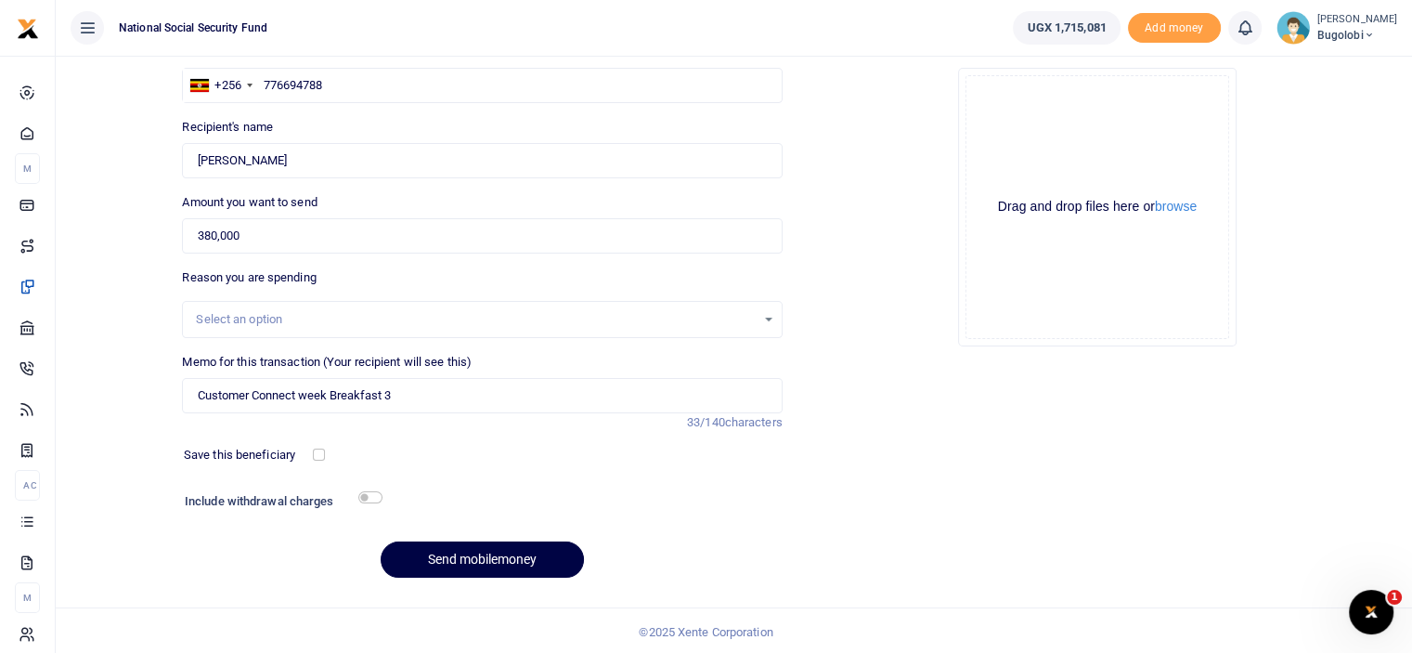
scroll to position [150, 0]
click at [369, 492] on input "checkbox" at bounding box center [370, 495] width 24 height 12
checkbox input "true"
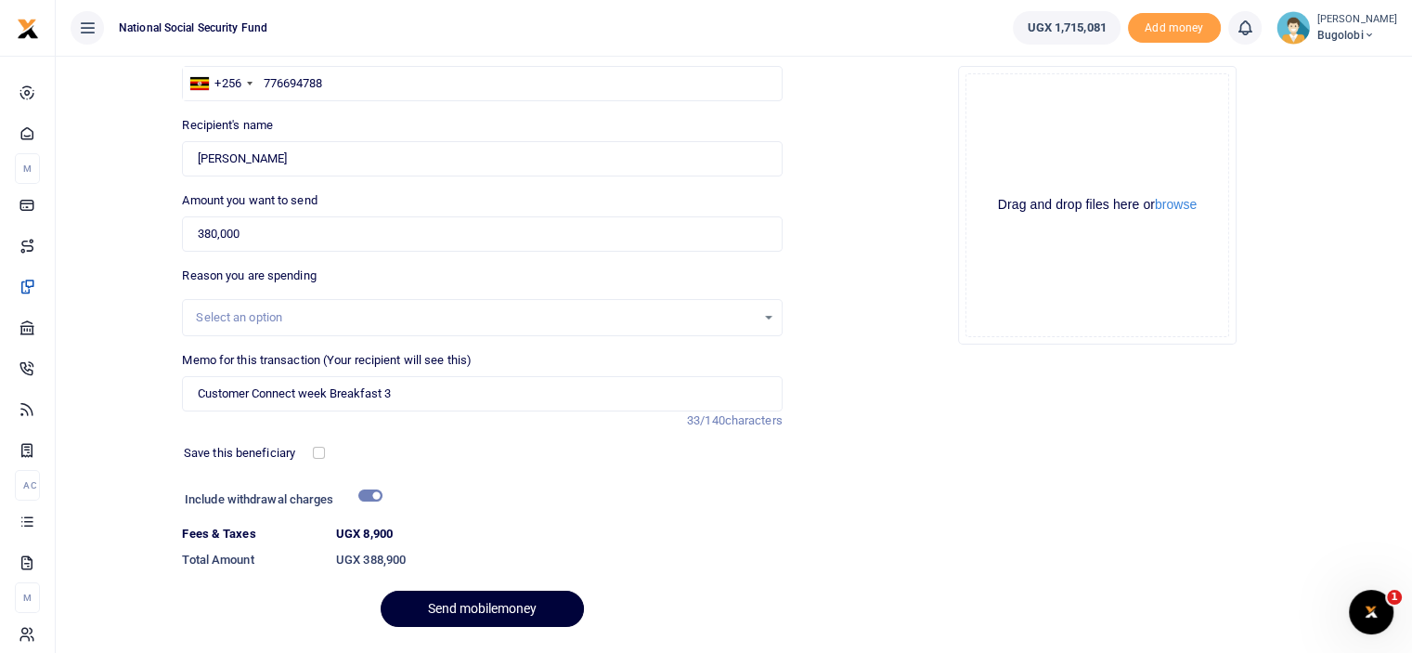
click at [505, 608] on button "Send mobilemoney" at bounding box center [482, 609] width 203 height 36
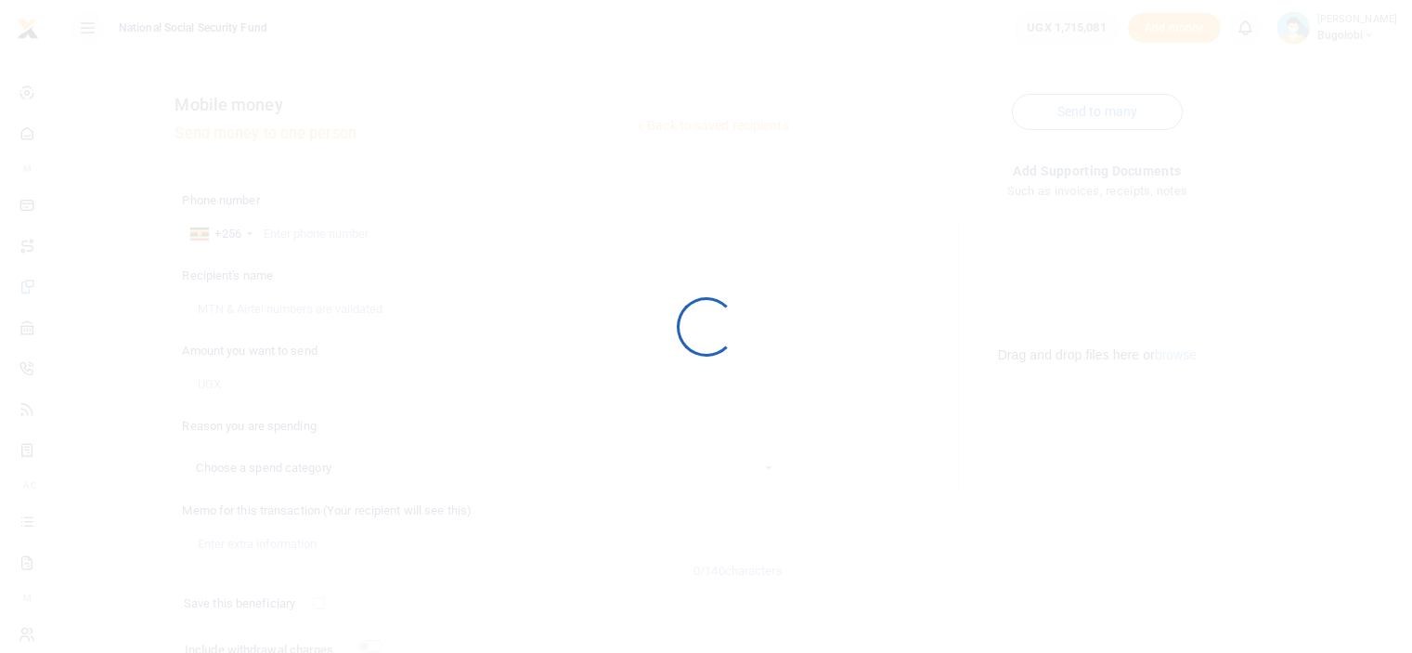
scroll to position [150, 0]
select select
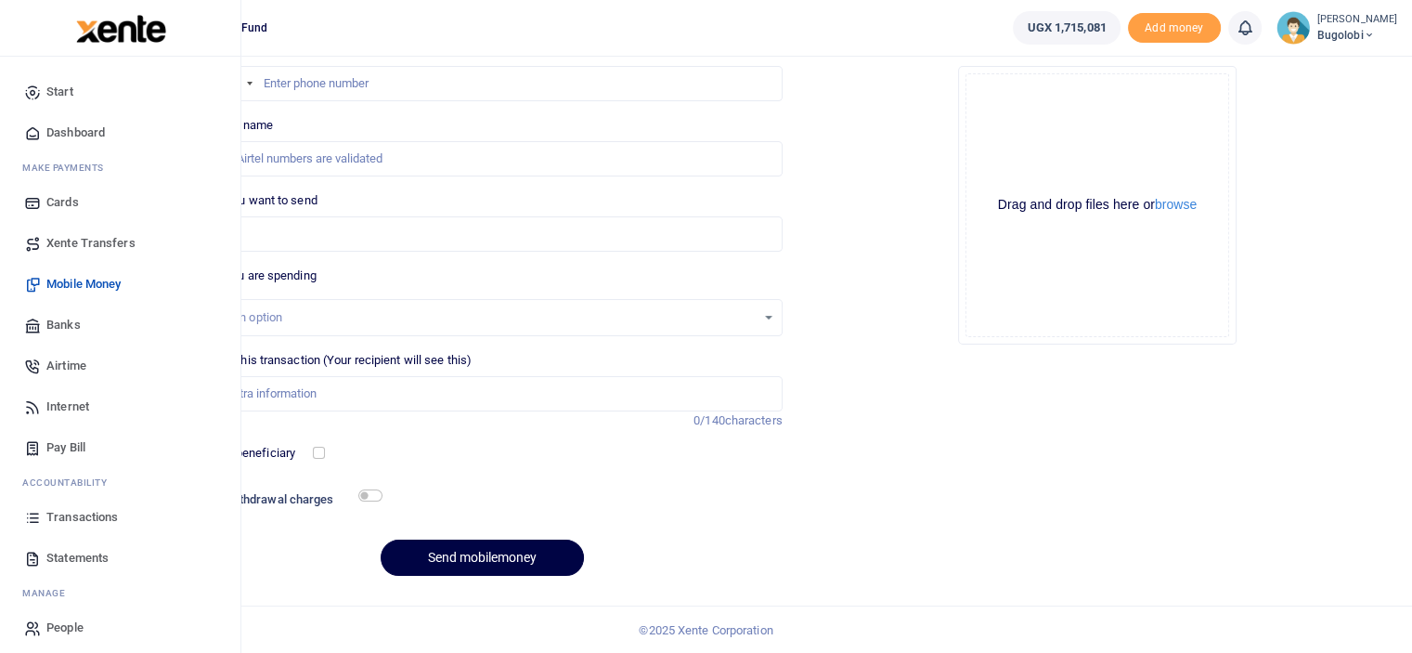
click at [106, 508] on span "Transactions" at bounding box center [81, 517] width 71 height 19
